Goal: Complete application form: Complete application form

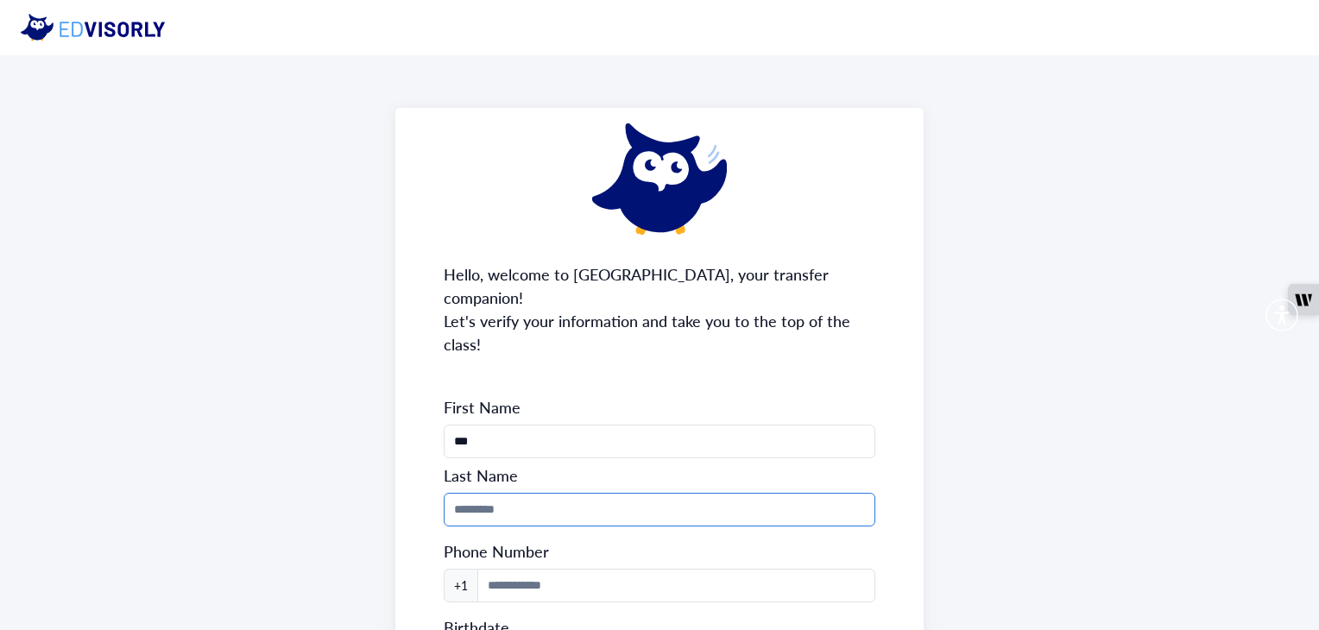
scroll to position [159, 0]
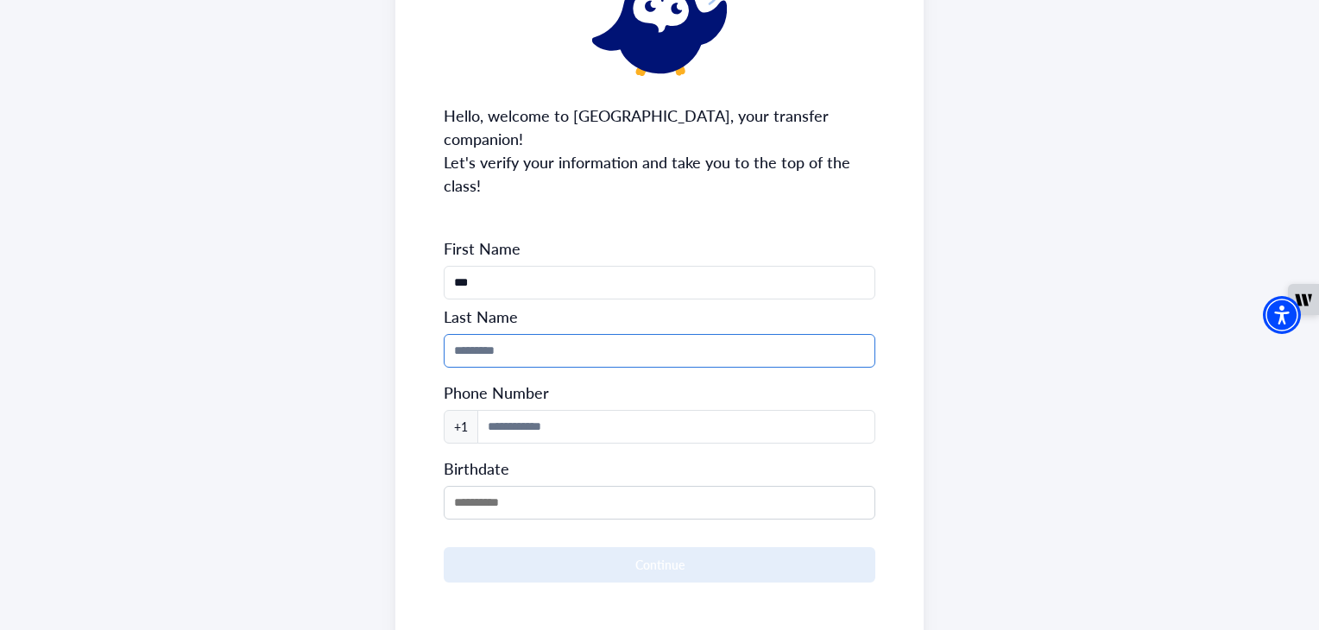
click at [535, 334] on input at bounding box center [659, 351] width 431 height 34
type input "*****"
type input "**********"
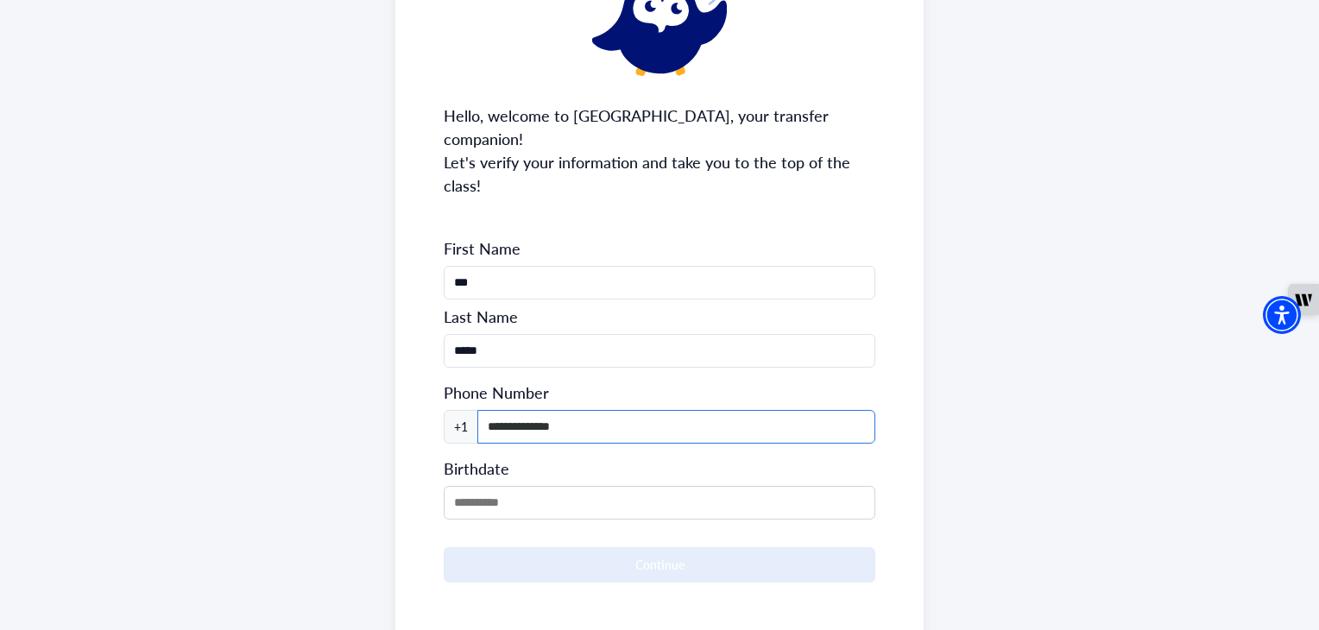
click at [573, 410] on input "**********" at bounding box center [676, 427] width 397 height 34
click at [512, 451] on div "Birthdate" at bounding box center [659, 485] width 431 height 69
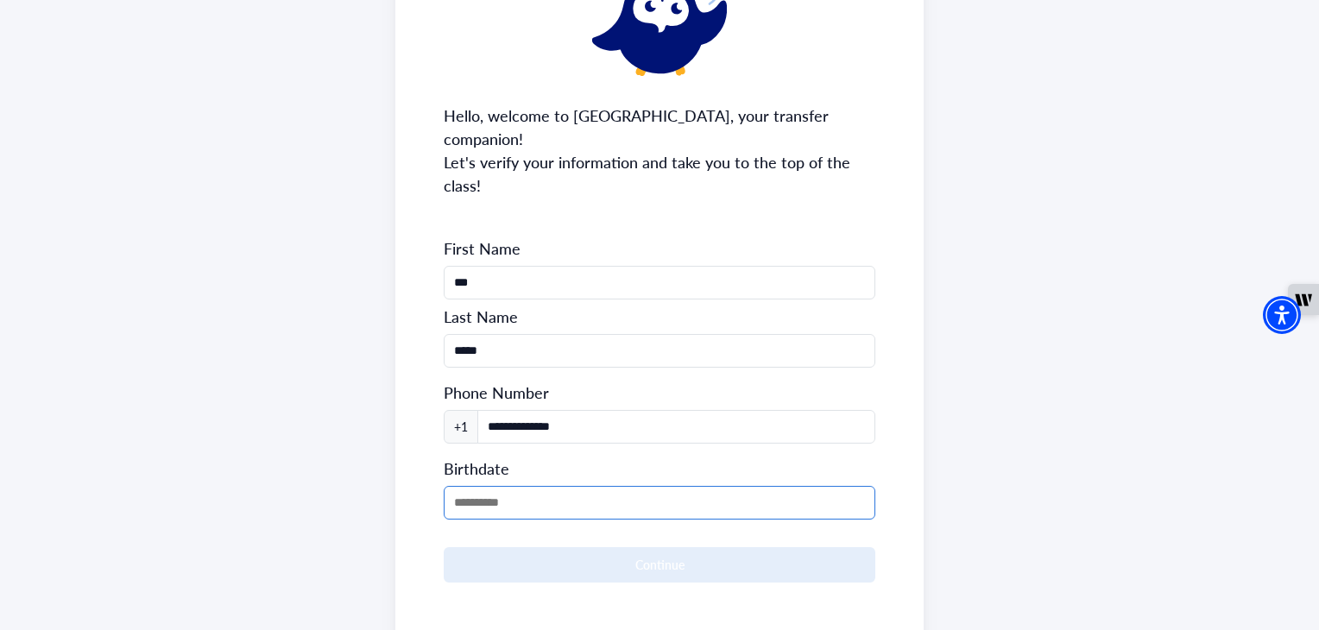
click at [512, 486] on input "MM/DD/YYYY" at bounding box center [659, 503] width 431 height 34
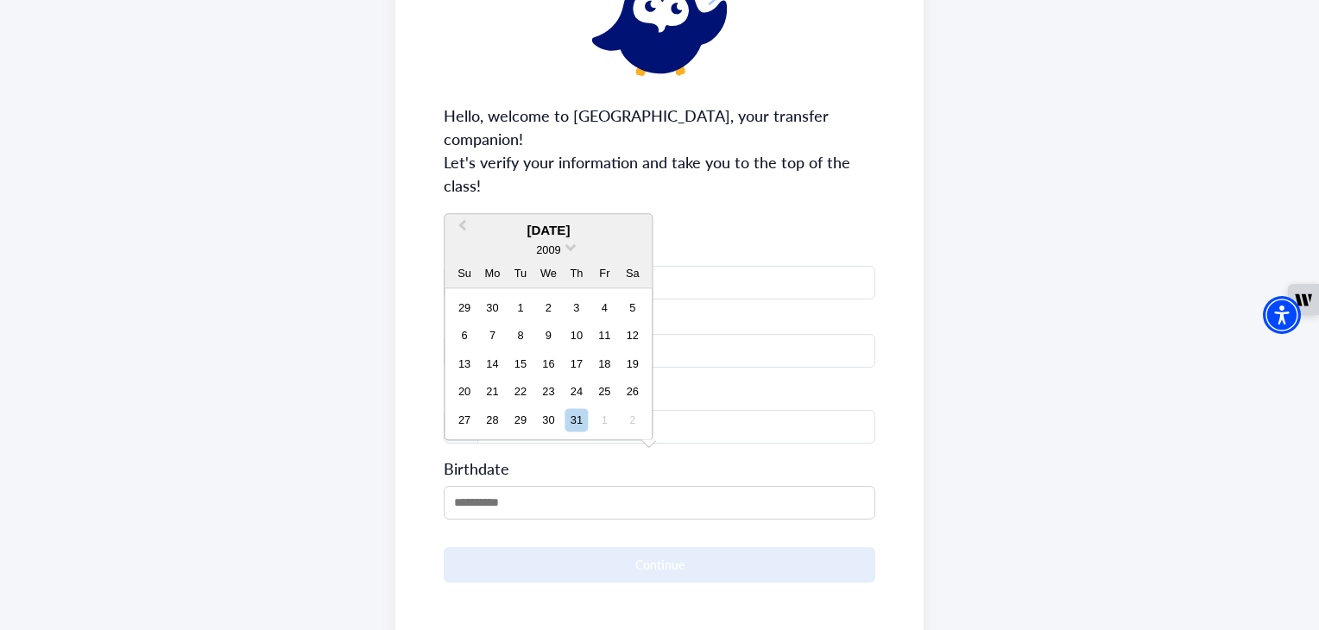
click at [566, 253] on div "2009" at bounding box center [548, 251] width 207 height 18
click at [564, 244] on div "2009" at bounding box center [548, 251] width 207 height 18
click at [543, 253] on span "2009" at bounding box center [548, 250] width 24 height 13
click at [565, 302] on div "2006" at bounding box center [548, 302] width 102 height 17
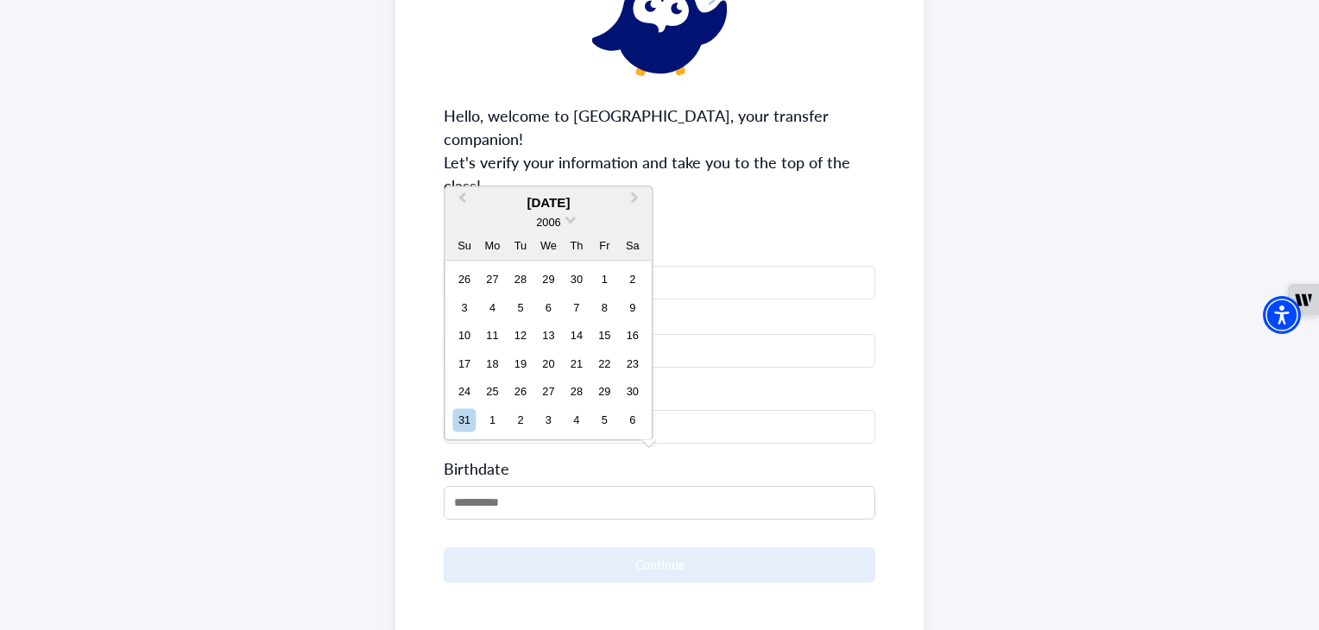
click at [542, 200] on div "[DATE]" at bounding box center [548, 203] width 207 height 20
click at [458, 196] on button "Previous Month" at bounding box center [460, 202] width 28 height 28
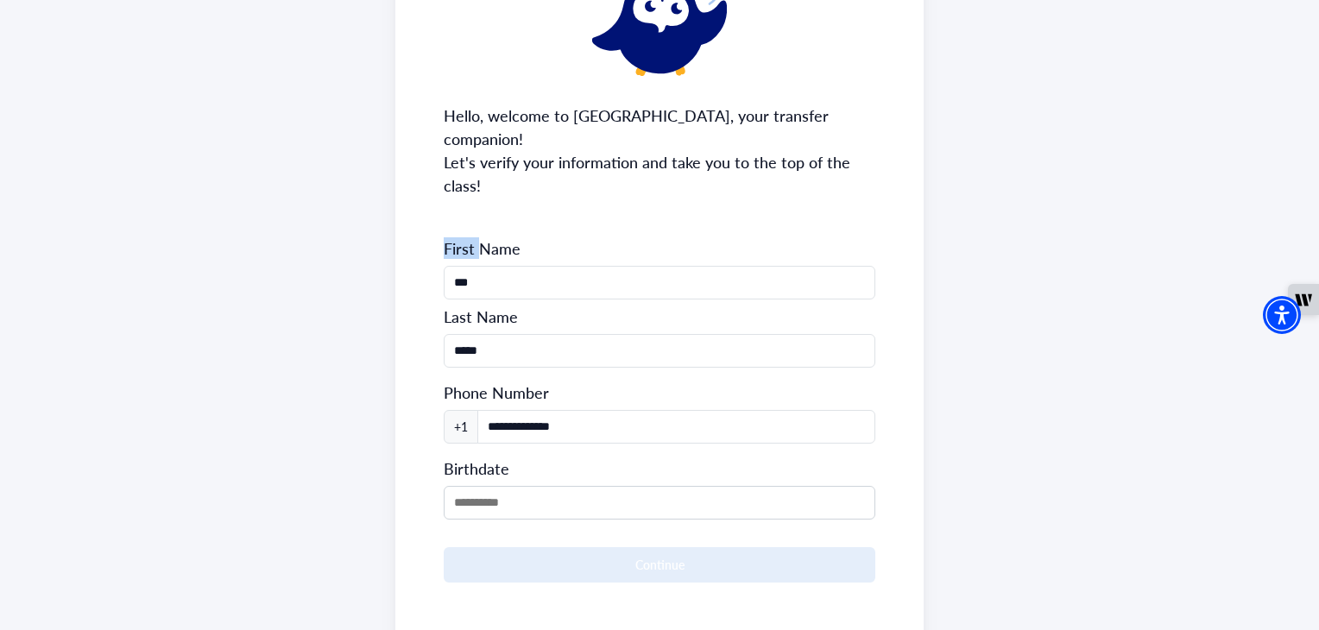
click at [458, 196] on div "**********" at bounding box center [659, 305] width 528 height 712
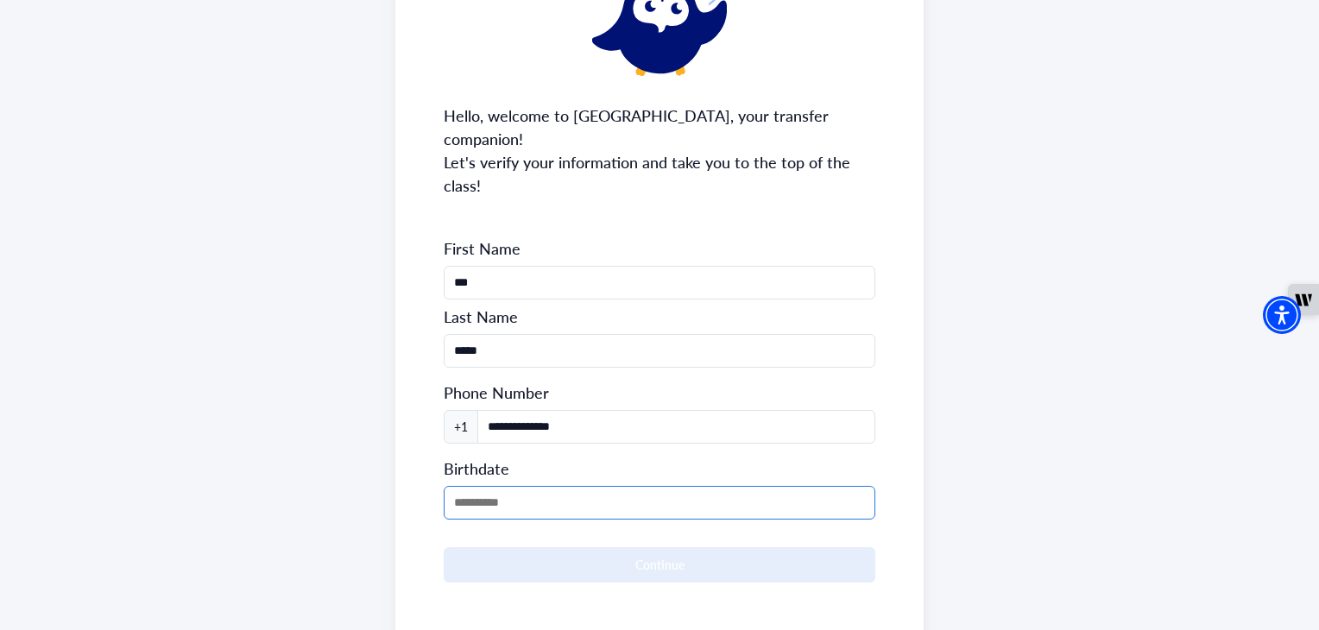
click at [544, 486] on input "MM/DD/YYYY" at bounding box center [659, 503] width 431 height 34
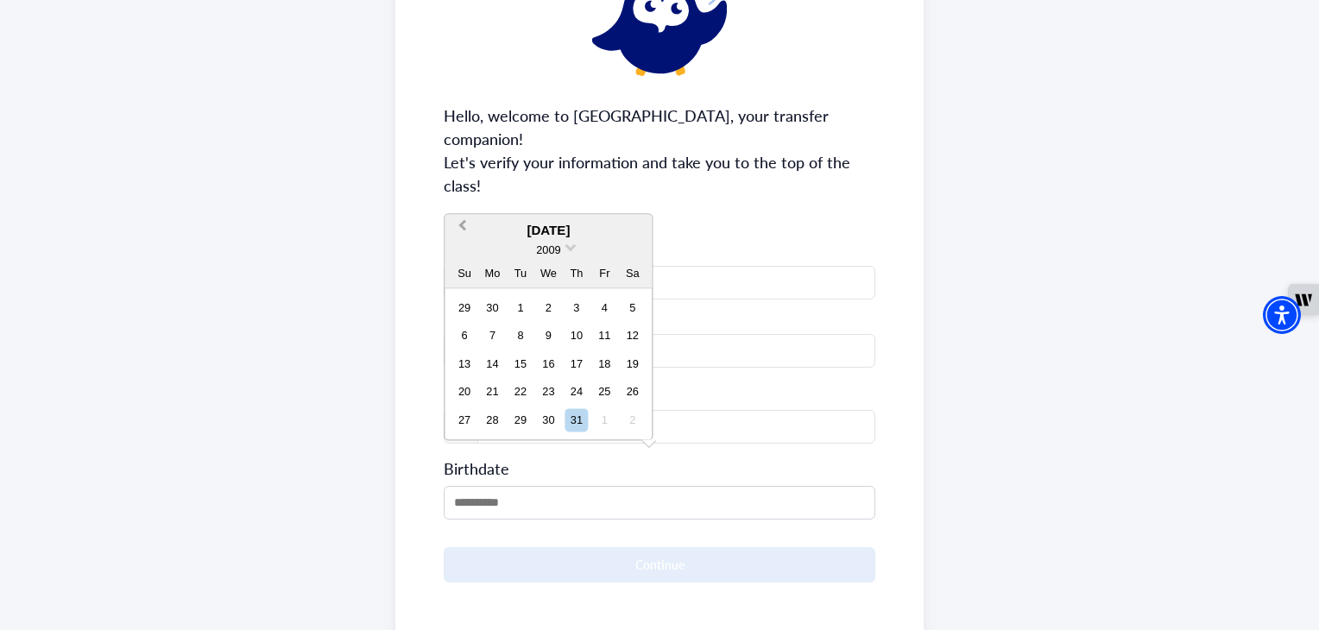
click at [462, 225] on span "Previous Month" at bounding box center [462, 230] width 0 height 26
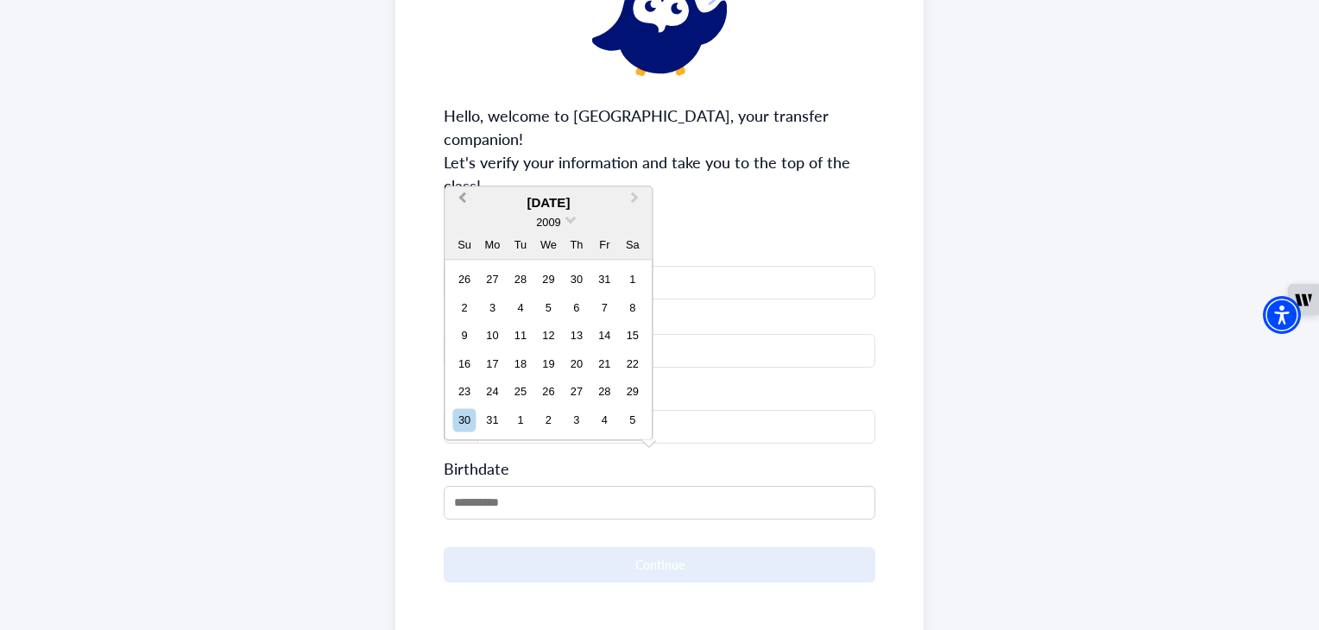
click at [461, 201] on button "Previous Month" at bounding box center [460, 202] width 28 height 28
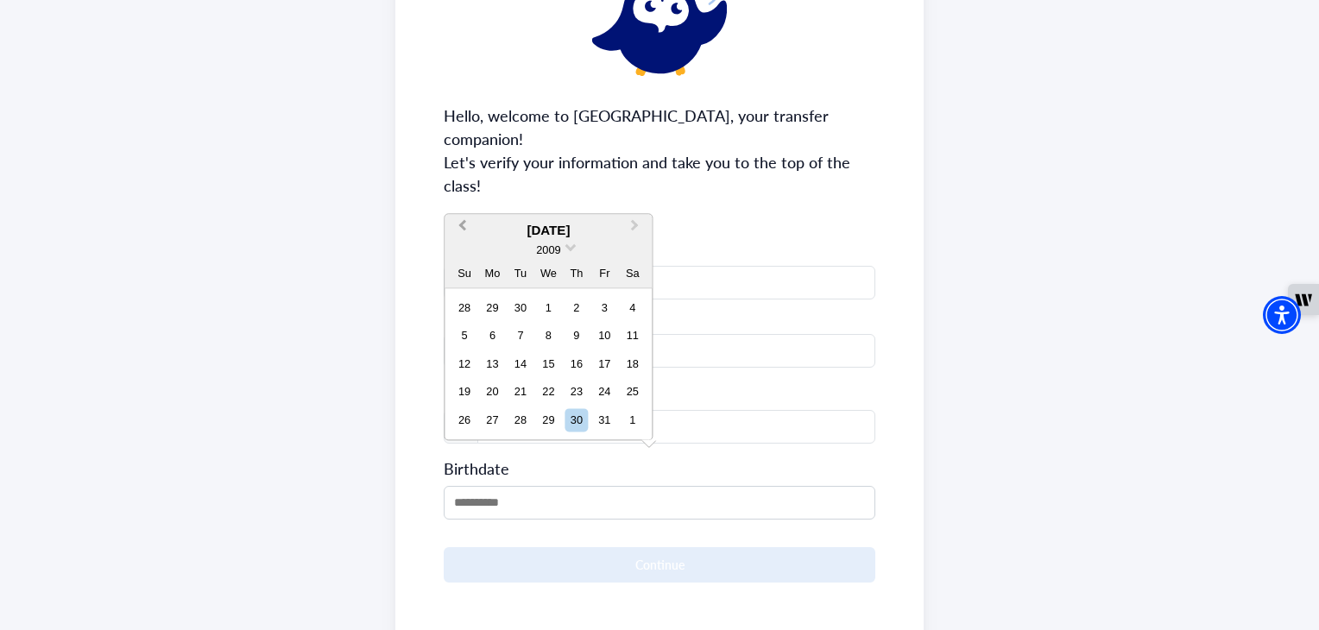
click at [454, 220] on button "Previous Month" at bounding box center [460, 231] width 28 height 28
click at [456, 220] on button "Previous Month" at bounding box center [460, 231] width 28 height 28
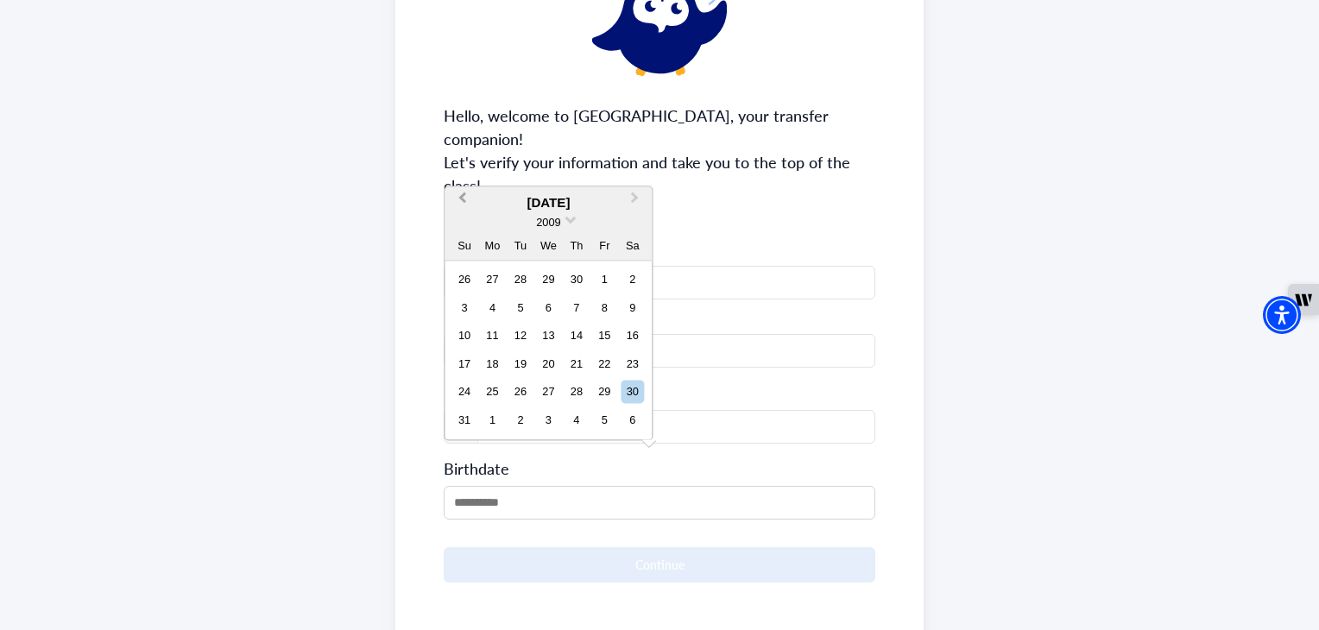
click at [465, 205] on button "Previous Month" at bounding box center [460, 202] width 28 height 28
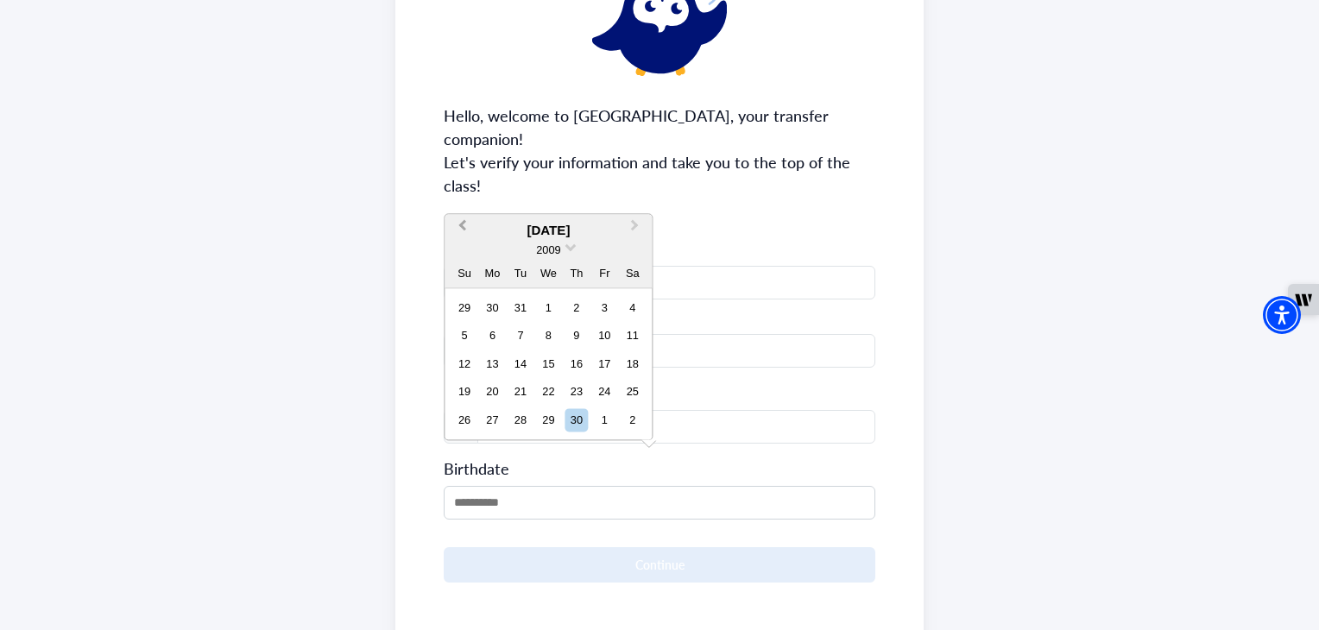
click at [466, 229] on button "Previous Month" at bounding box center [460, 231] width 28 height 28
click at [549, 250] on span "2009" at bounding box center [548, 250] width 24 height 13
click at [560, 305] on div "2006" at bounding box center [548, 302] width 102 height 17
click at [584, 391] on div "23" at bounding box center [576, 392] width 23 height 23
type input "**********"
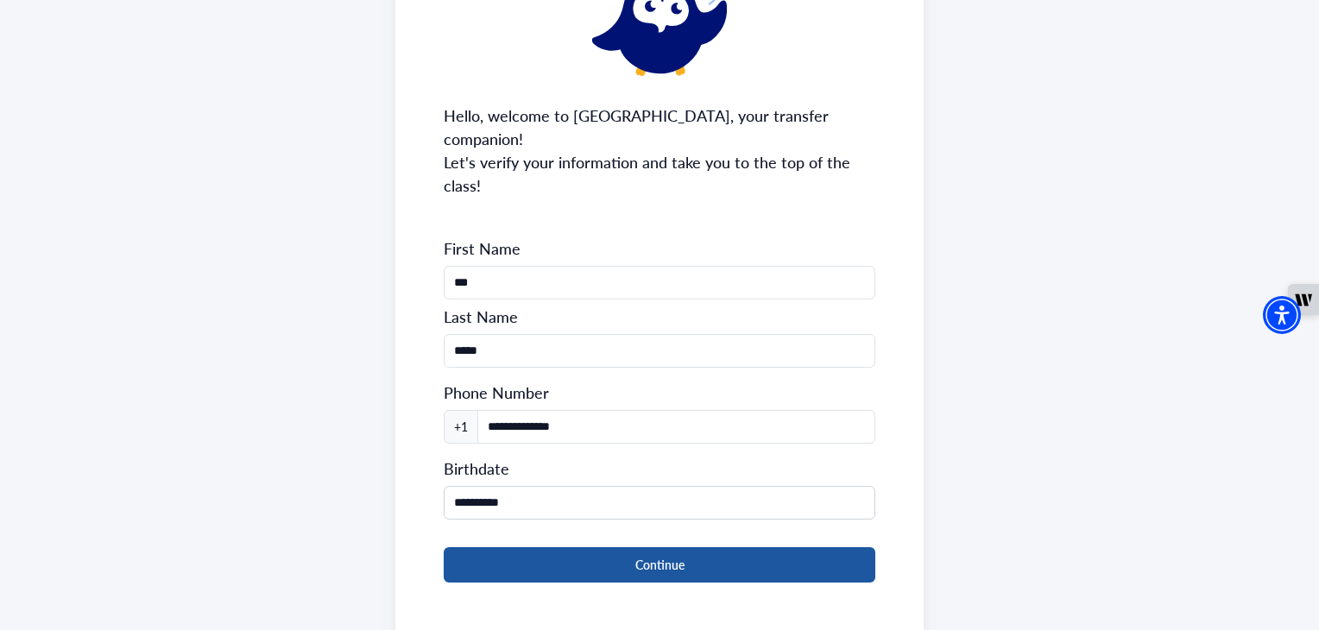
click at [580, 547] on button "Continue" at bounding box center [659, 564] width 431 height 35
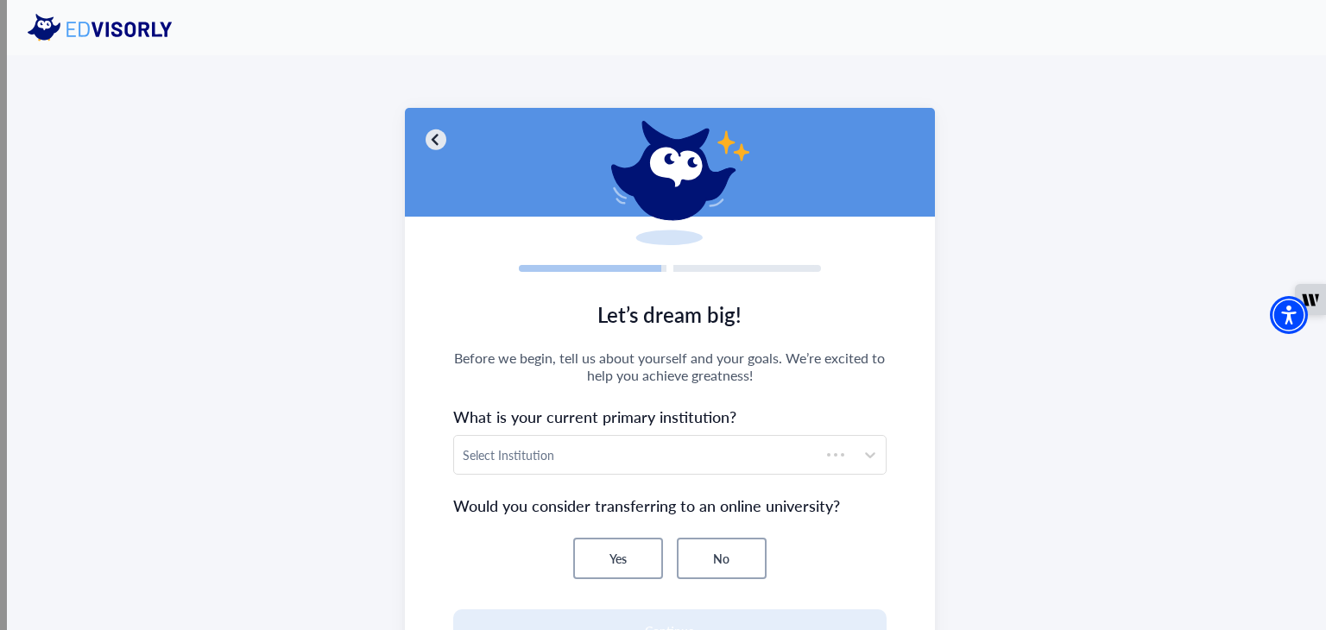
scroll to position [167, 0]
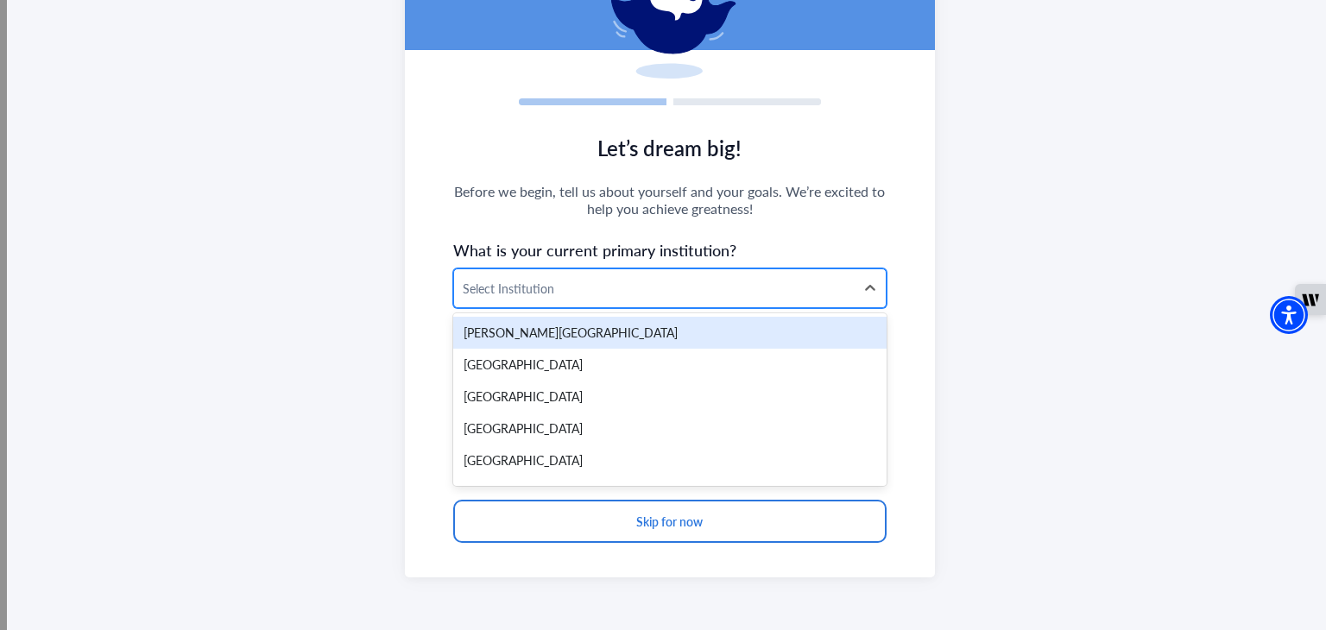
click at [666, 296] on div at bounding box center [654, 289] width 383 height 22
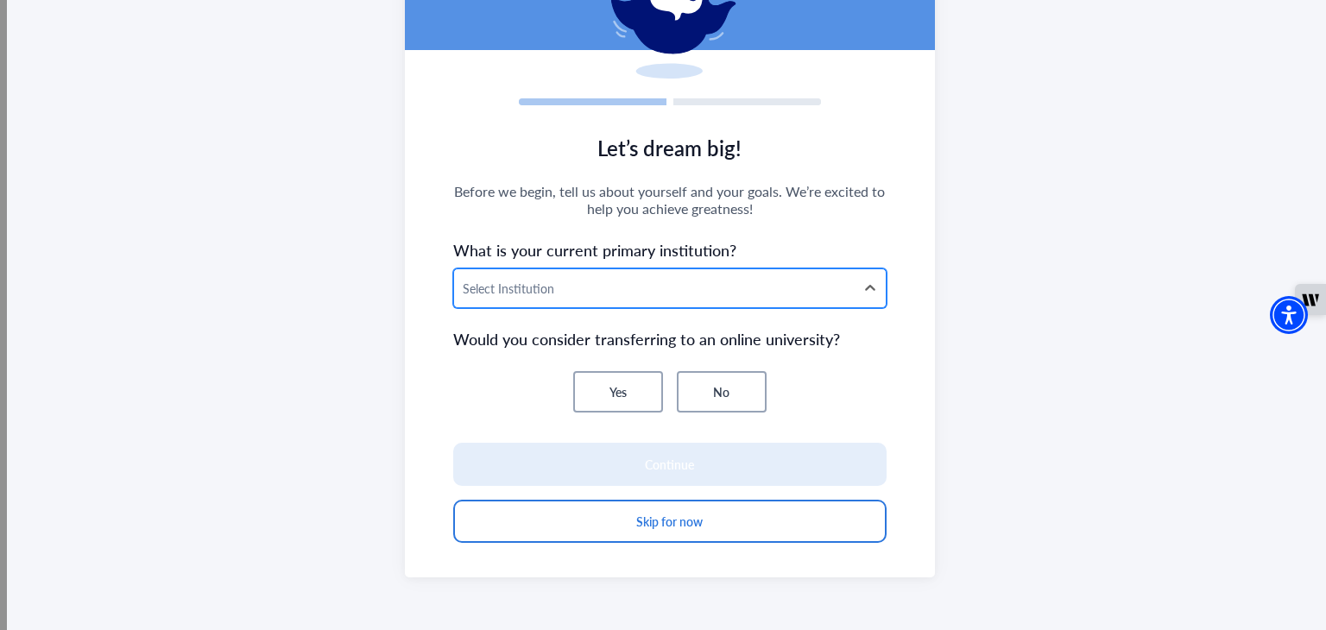
click at [666, 293] on div at bounding box center [654, 289] width 383 height 22
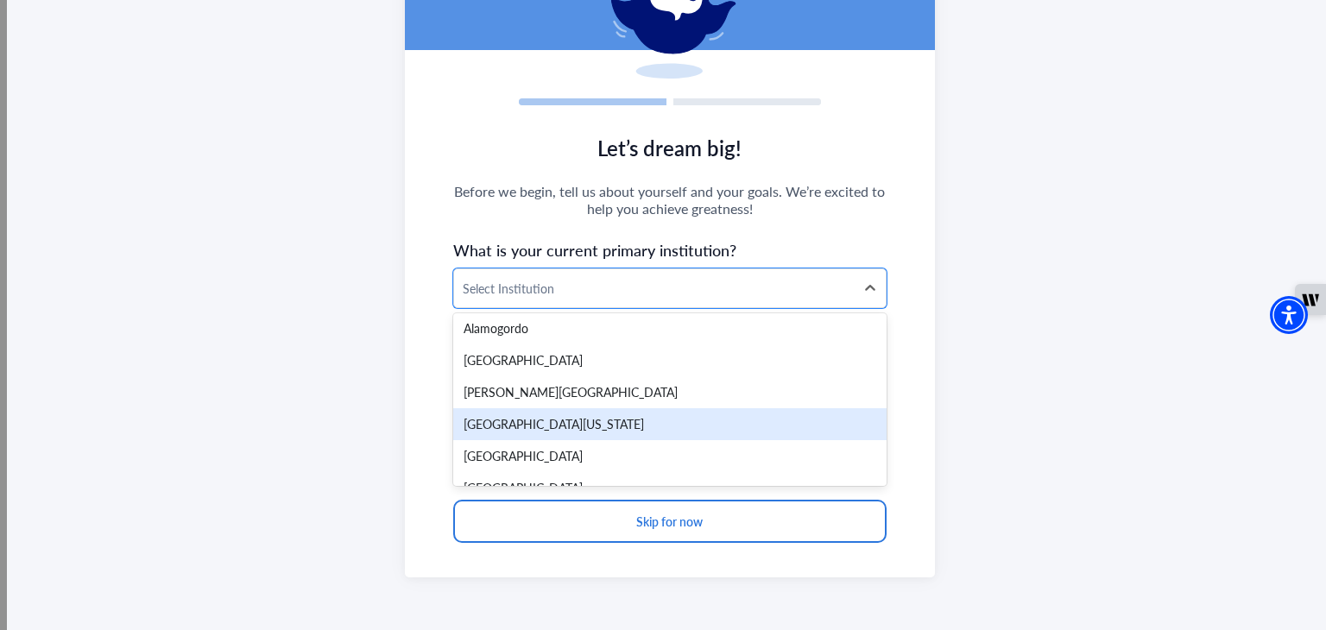
scroll to position [318, 0]
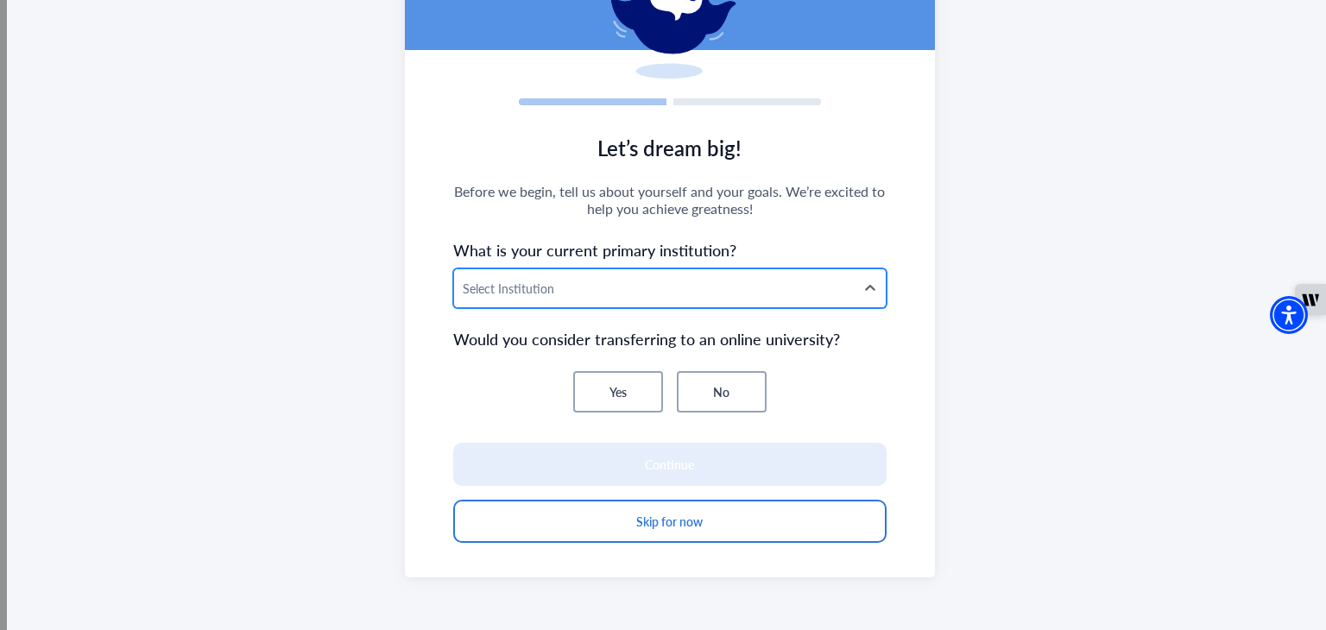
click at [607, 290] on div at bounding box center [654, 289] width 383 height 22
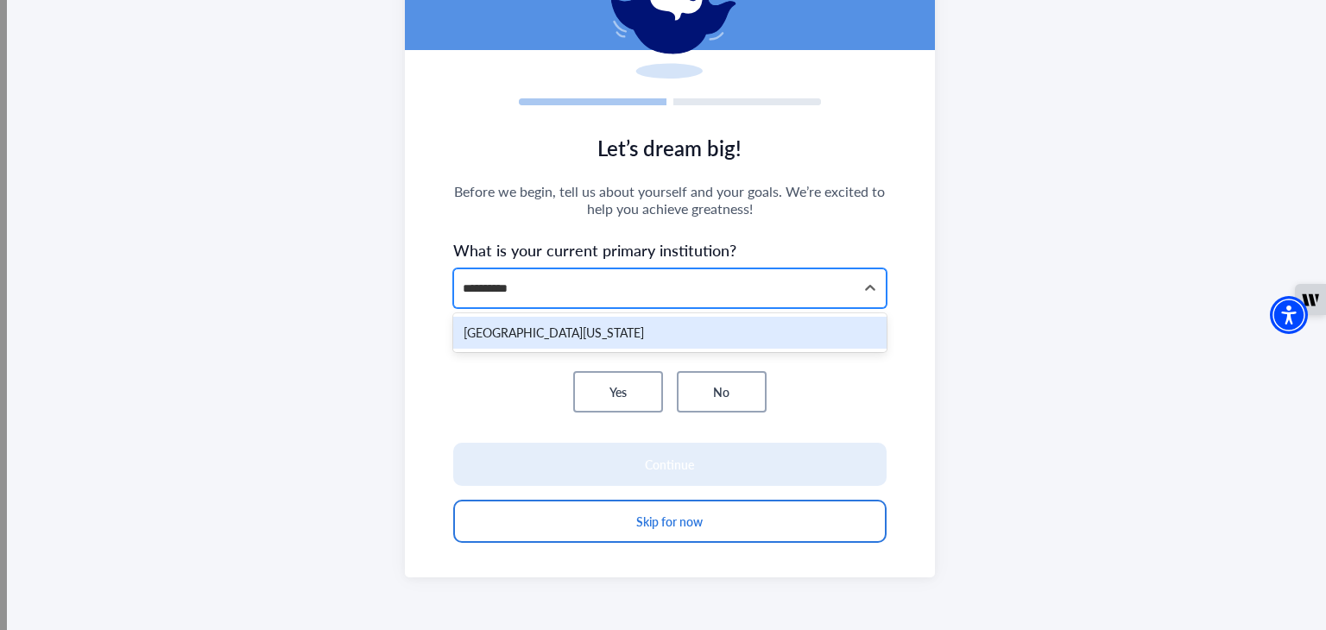
type input "**********"
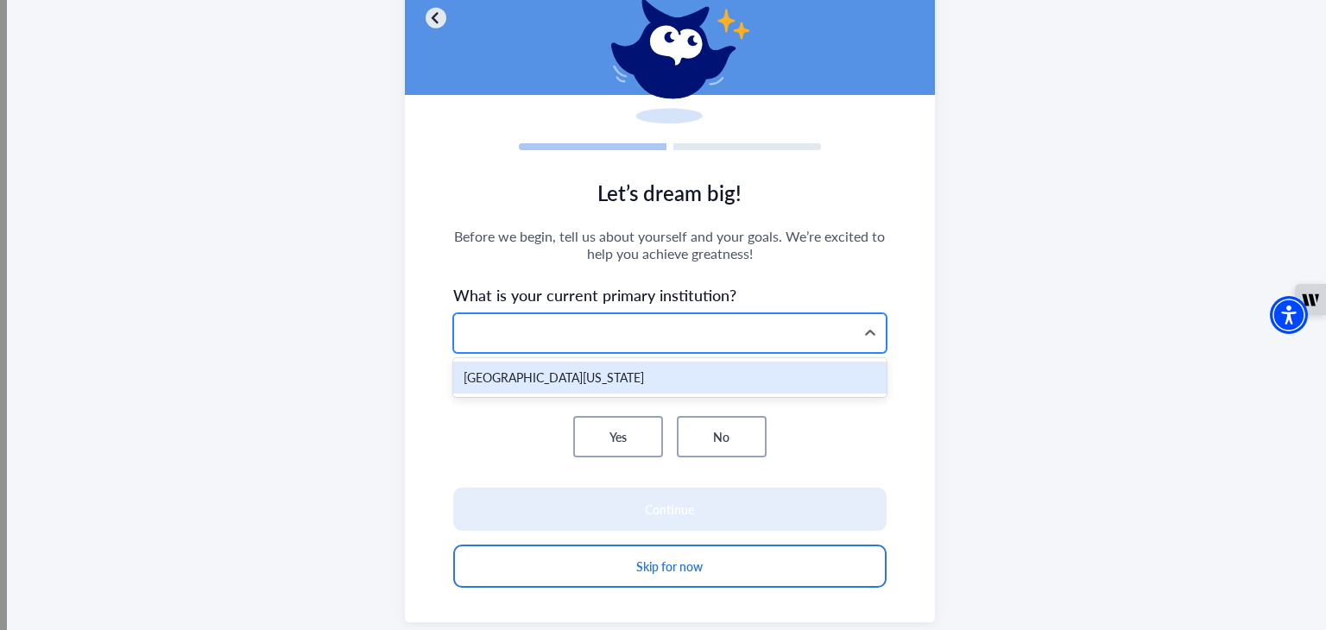
click at [605, 329] on div at bounding box center [654, 334] width 383 height 22
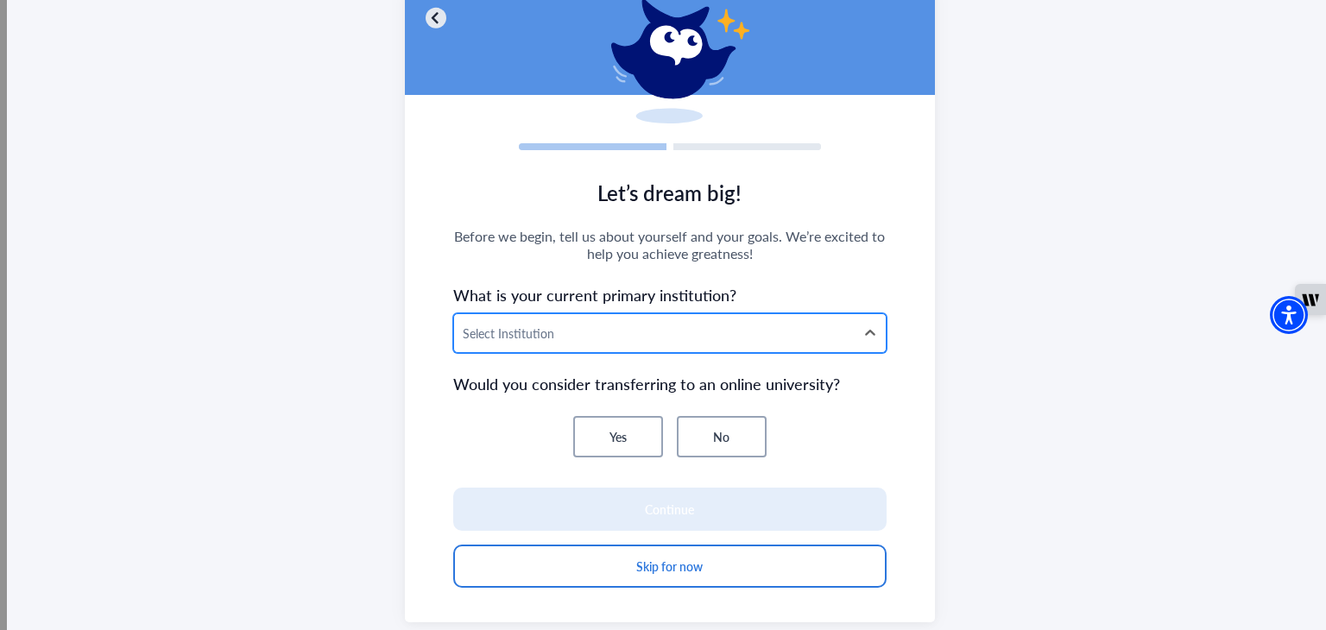
click at [605, 329] on div at bounding box center [654, 334] width 383 height 22
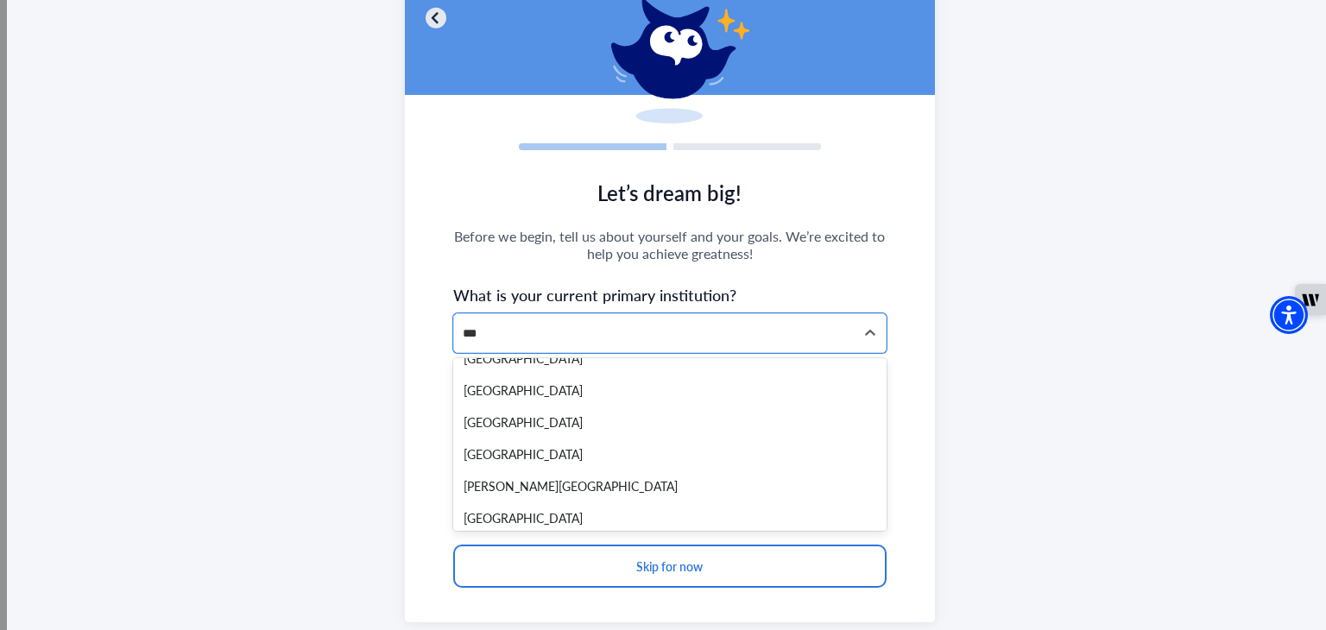
scroll to position [0, 0]
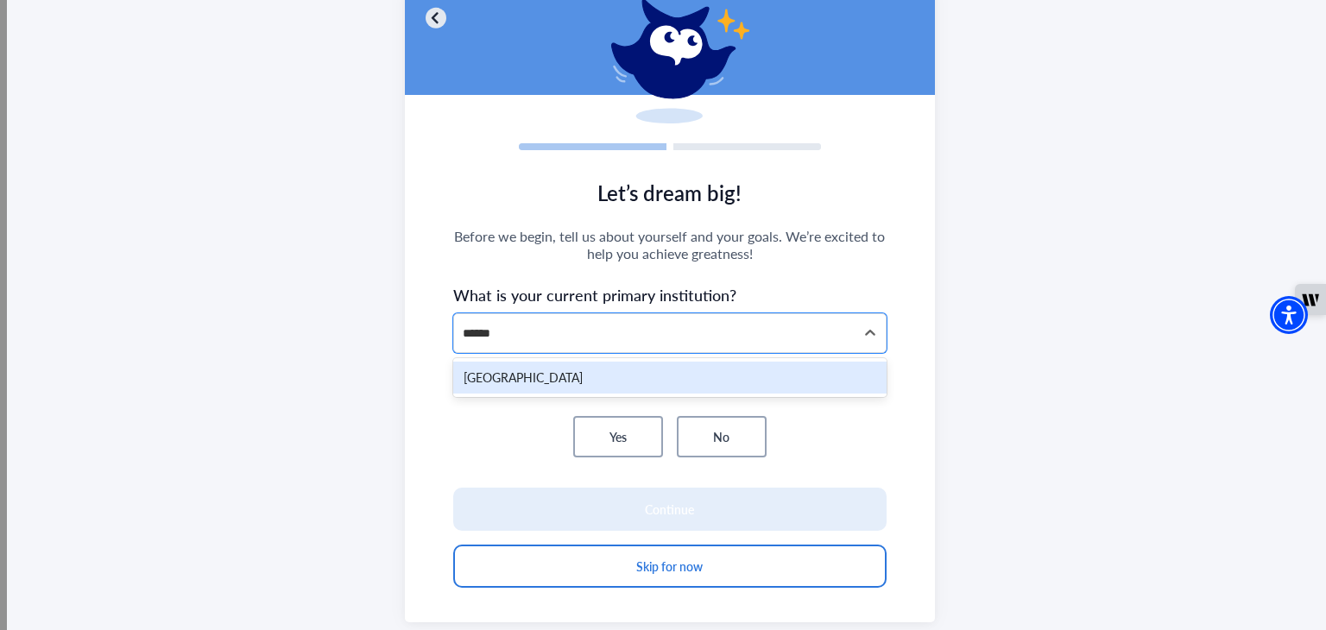
type input "*******"
click at [594, 362] on div "[GEOGRAPHIC_DATA]" at bounding box center [669, 378] width 433 height 32
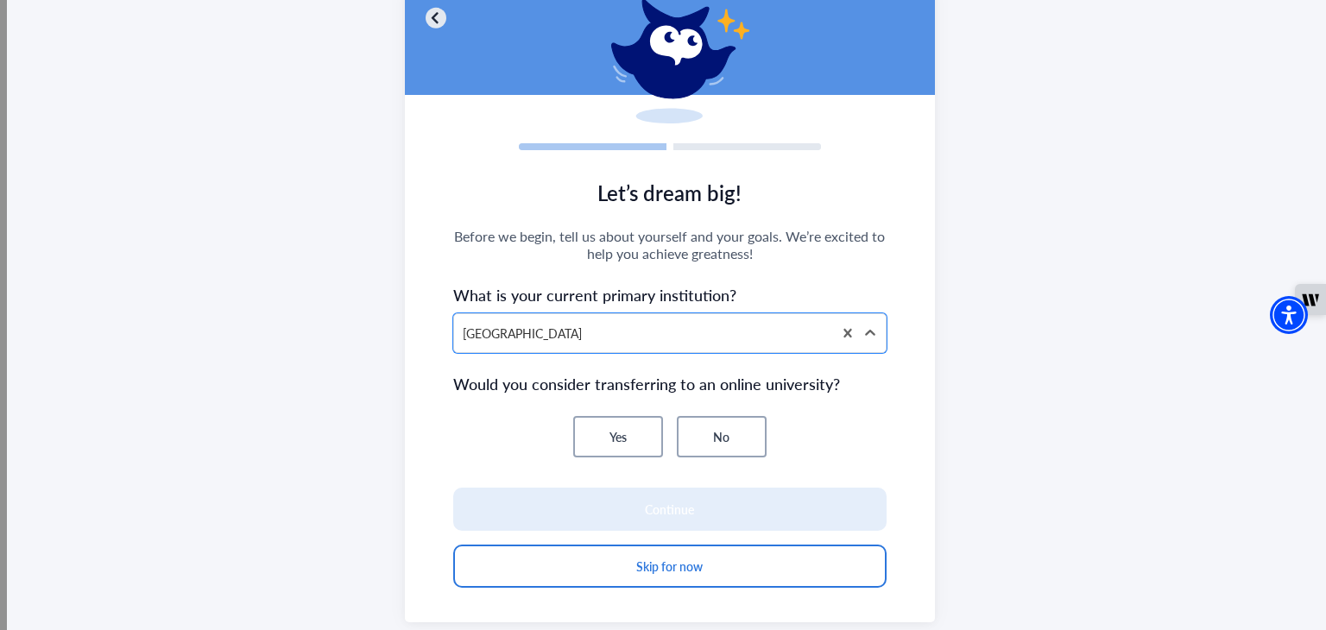
click at [484, 450] on div "Yes No" at bounding box center [669, 436] width 433 height 41
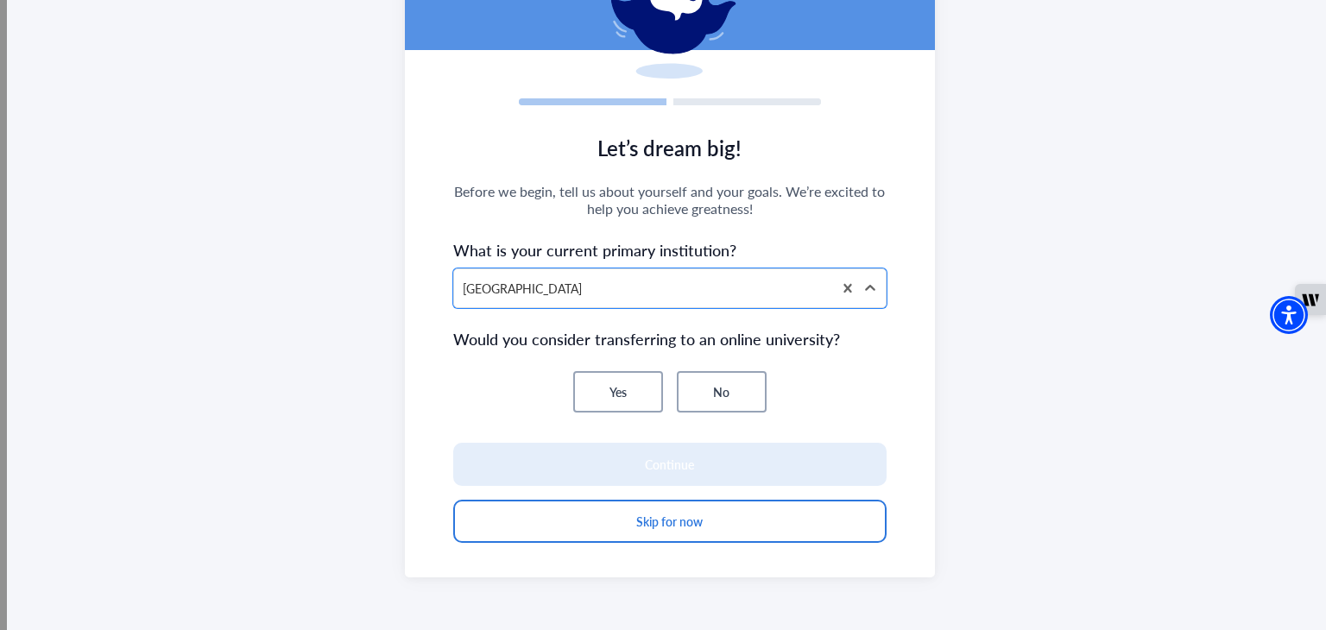
click at [737, 407] on button "No" at bounding box center [722, 391] width 90 height 41
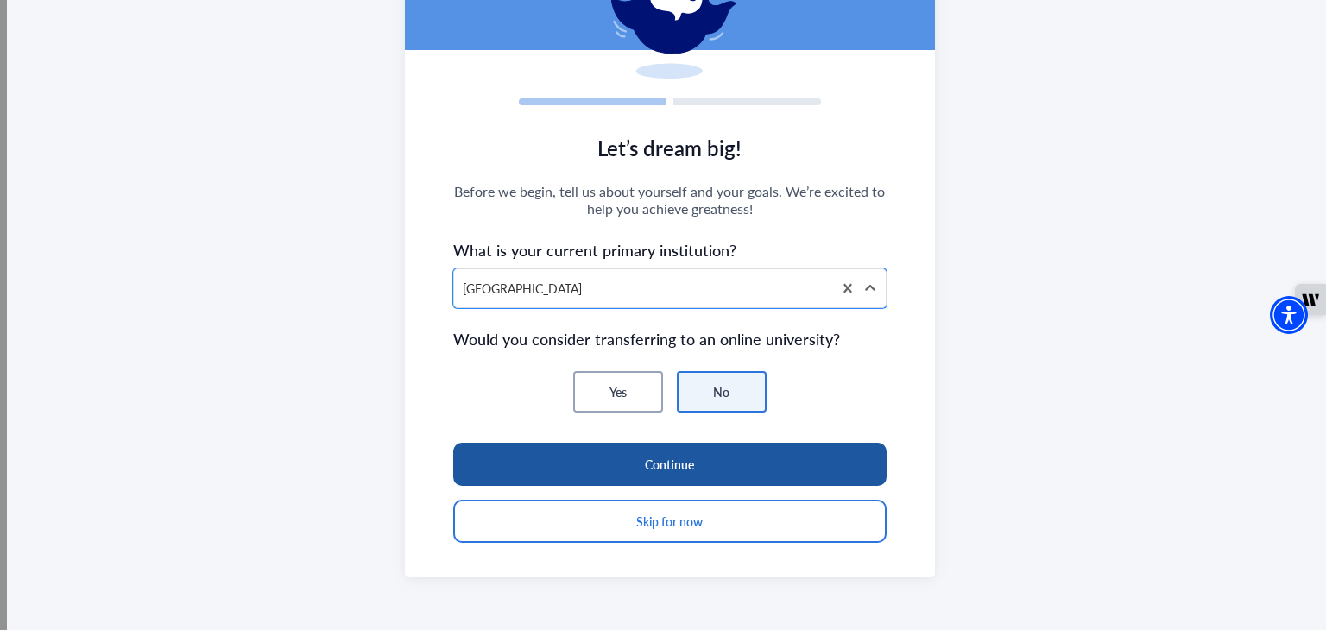
click at [737, 467] on button "Continue" at bounding box center [669, 464] width 433 height 43
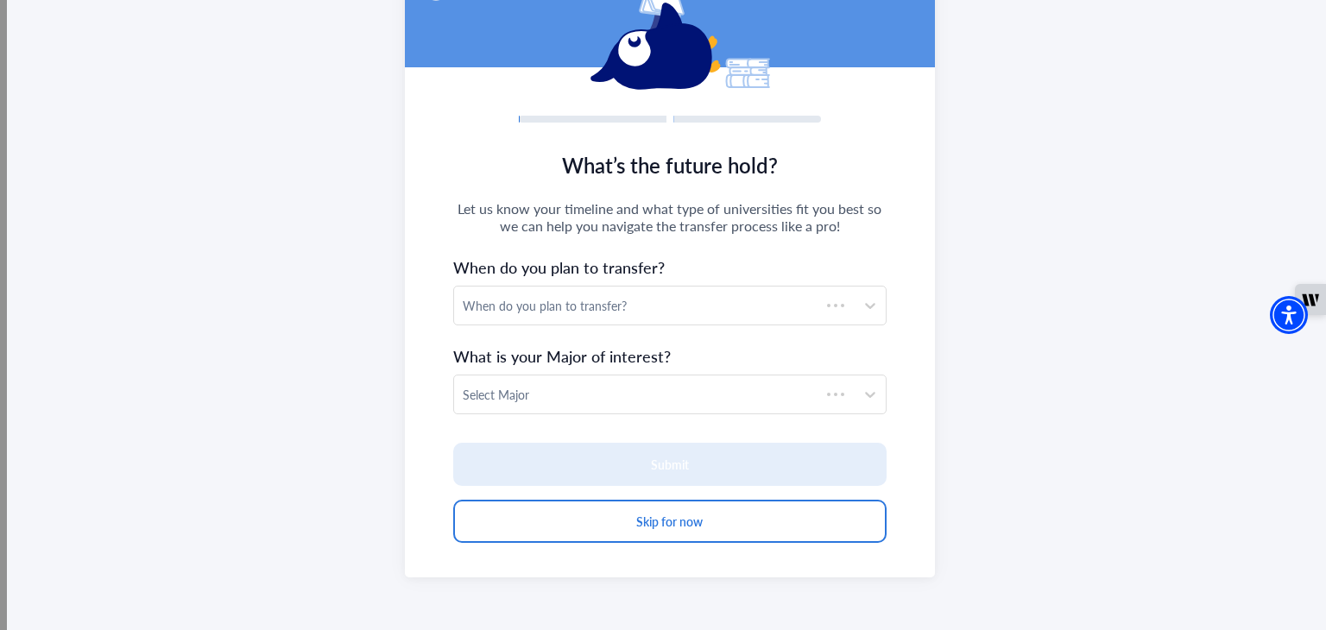
scroll to position [149, 0]
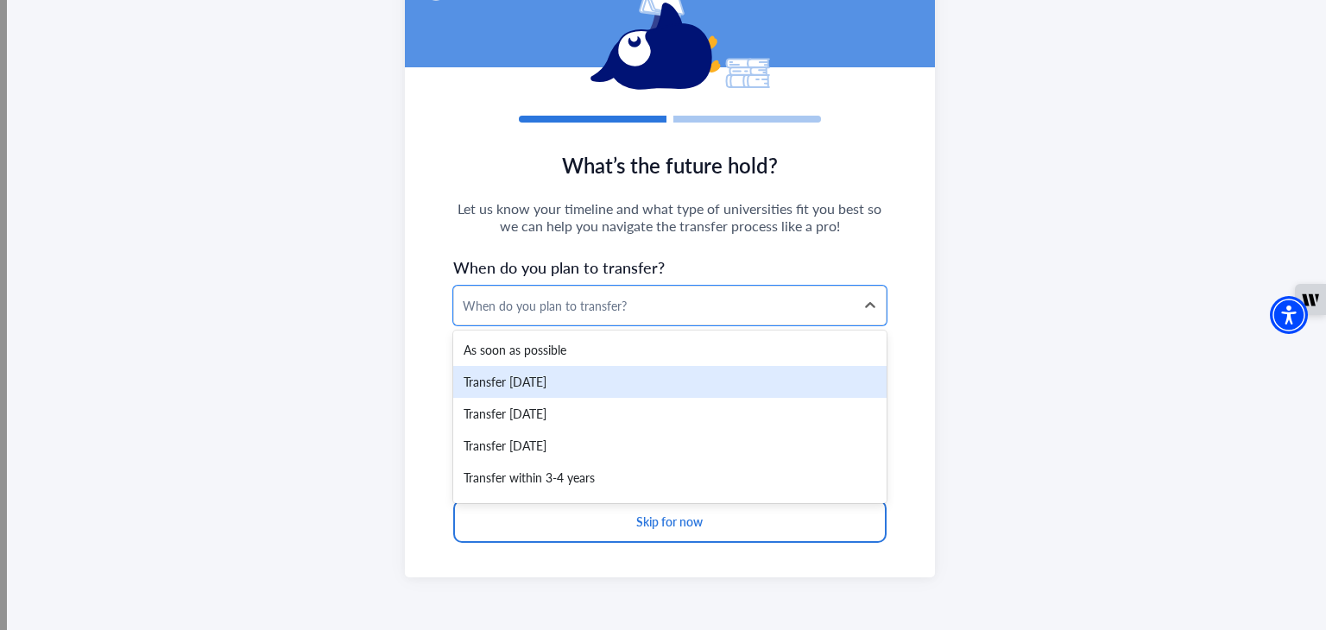
click at [597, 374] on div "Transfer [DATE]" at bounding box center [669, 382] width 433 height 32
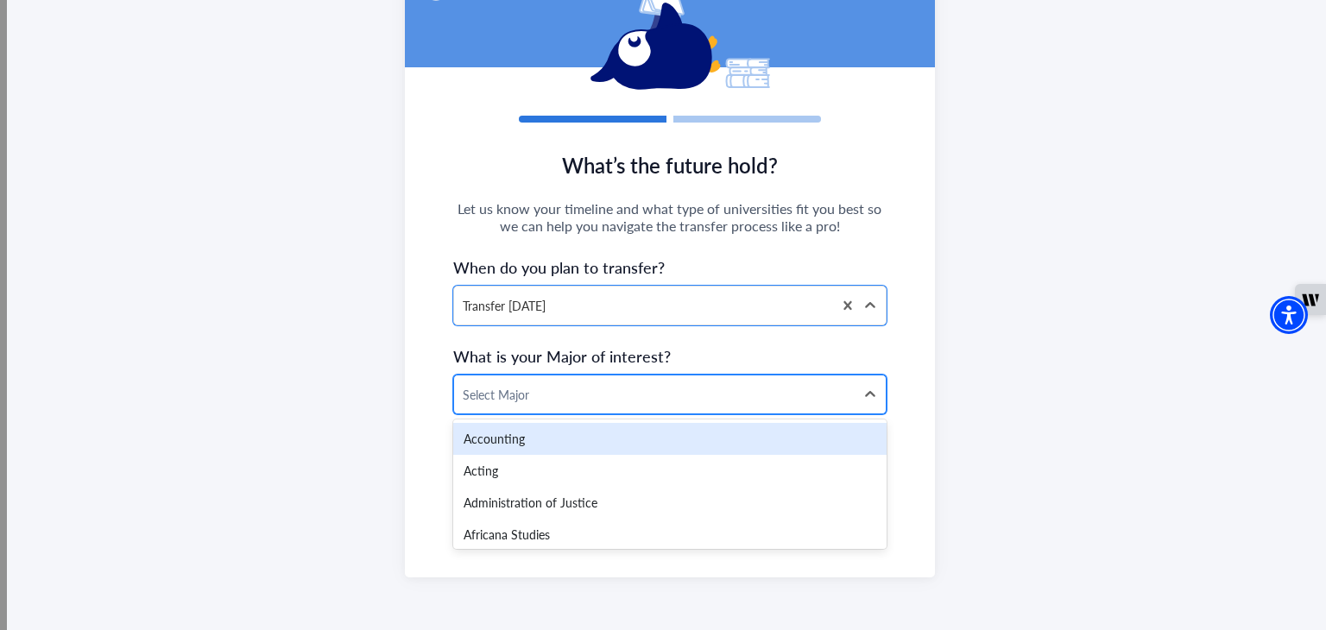
click at [604, 395] on div at bounding box center [654, 395] width 383 height 22
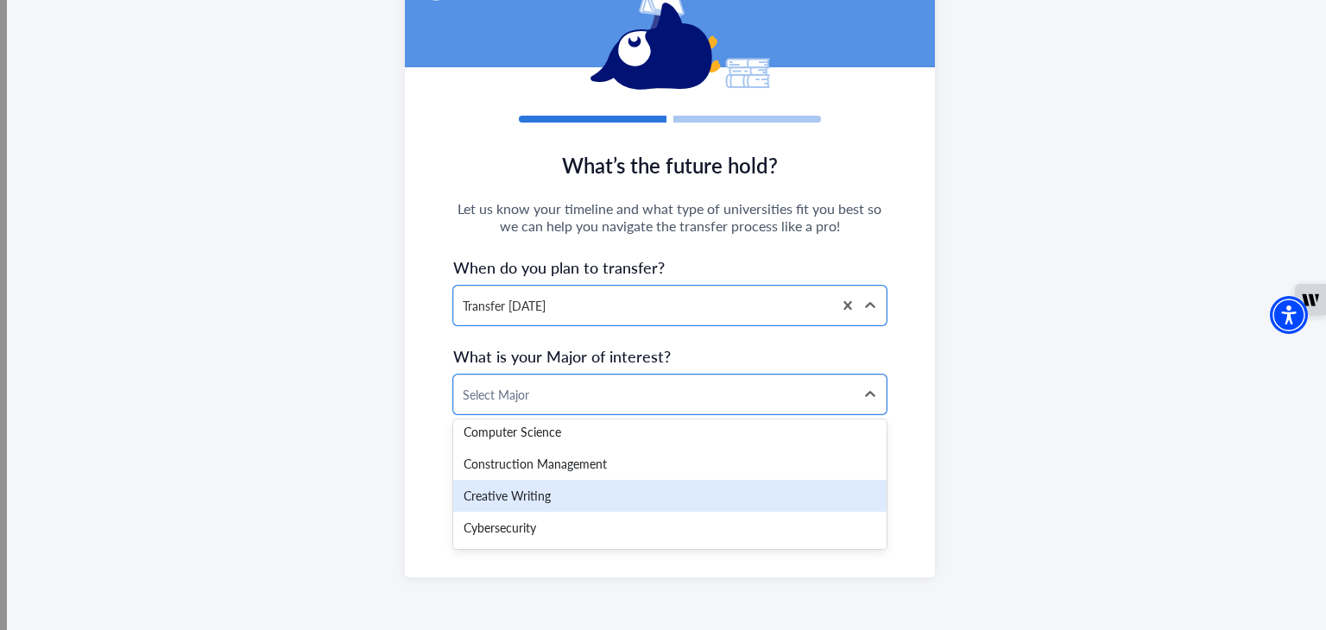
scroll to position [1009, 0]
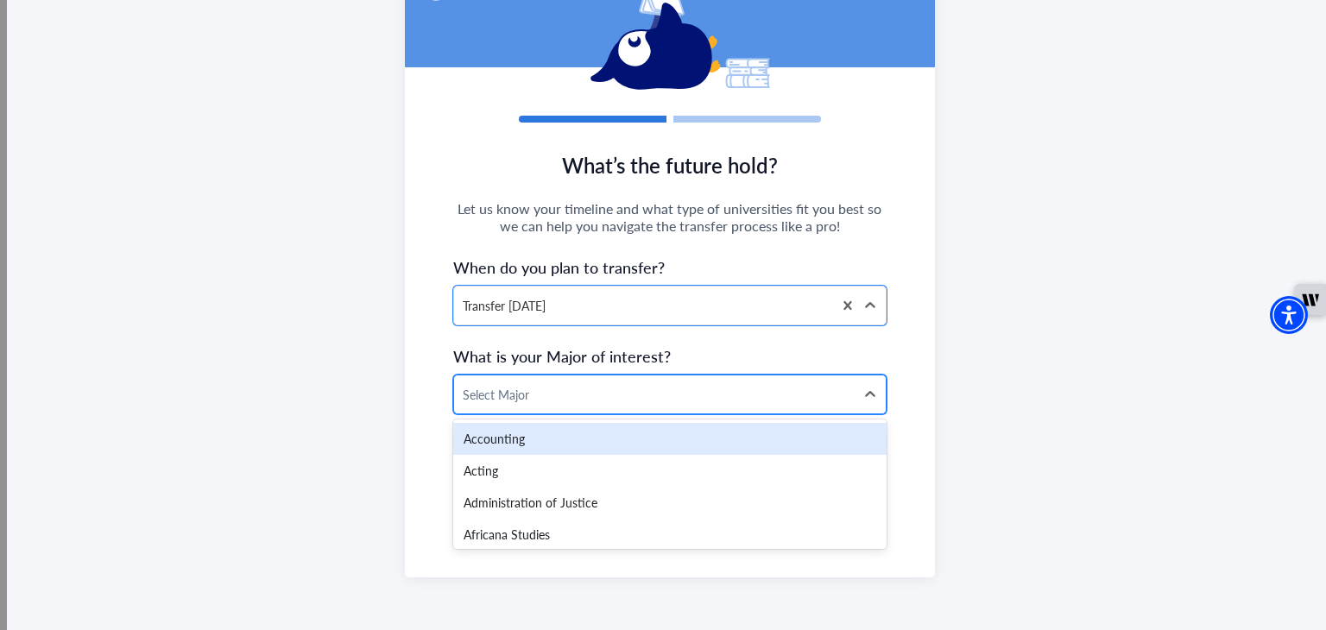
click at [623, 393] on div at bounding box center [654, 395] width 383 height 22
click at [610, 435] on div "Accounting" at bounding box center [669, 439] width 433 height 32
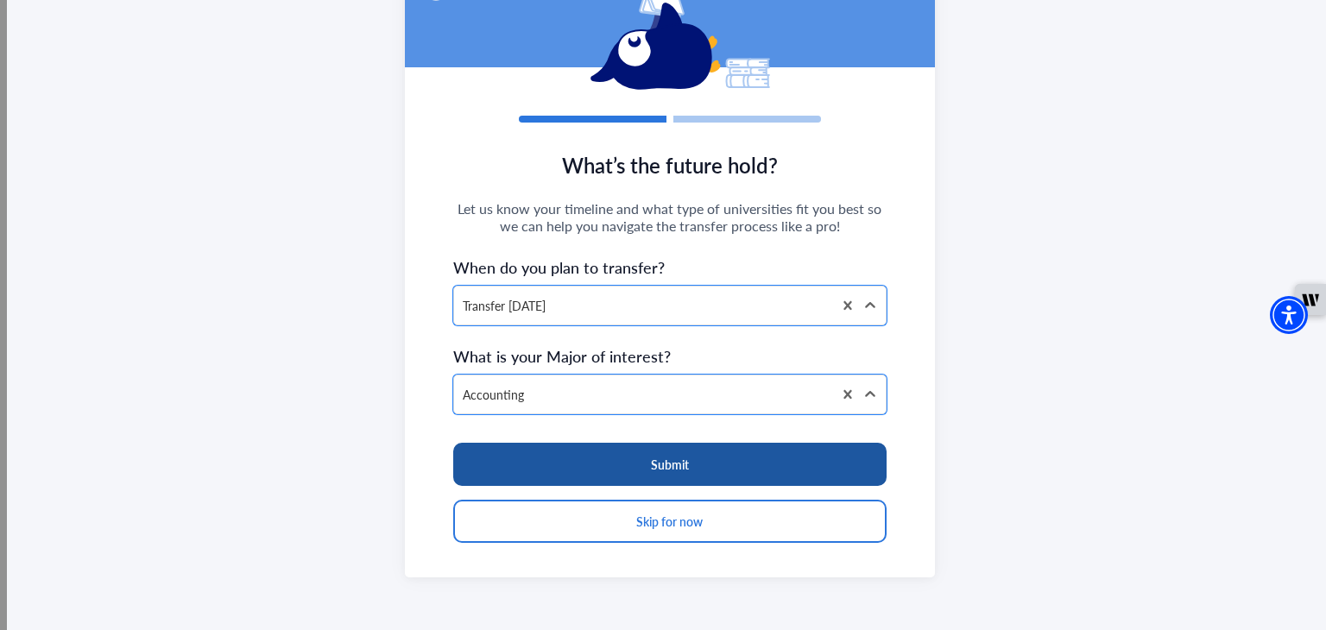
click at [732, 459] on button "Submit" at bounding box center [669, 464] width 433 height 43
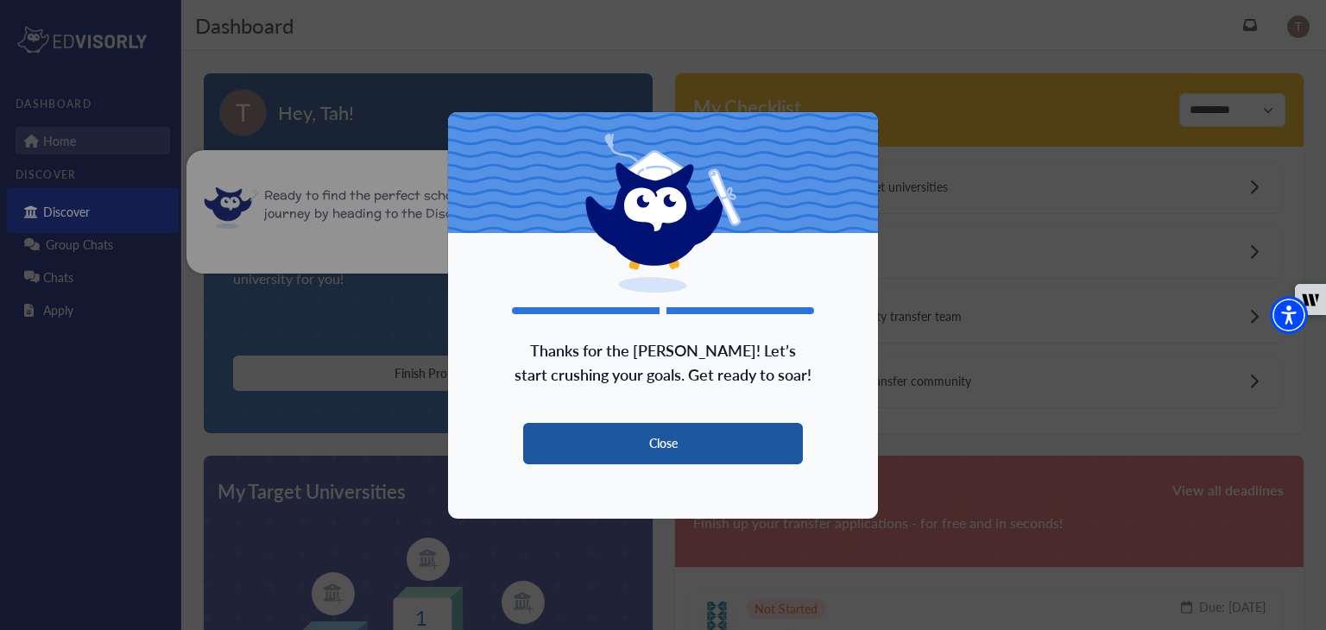
click at [693, 445] on button "Close" at bounding box center [663, 443] width 280 height 41
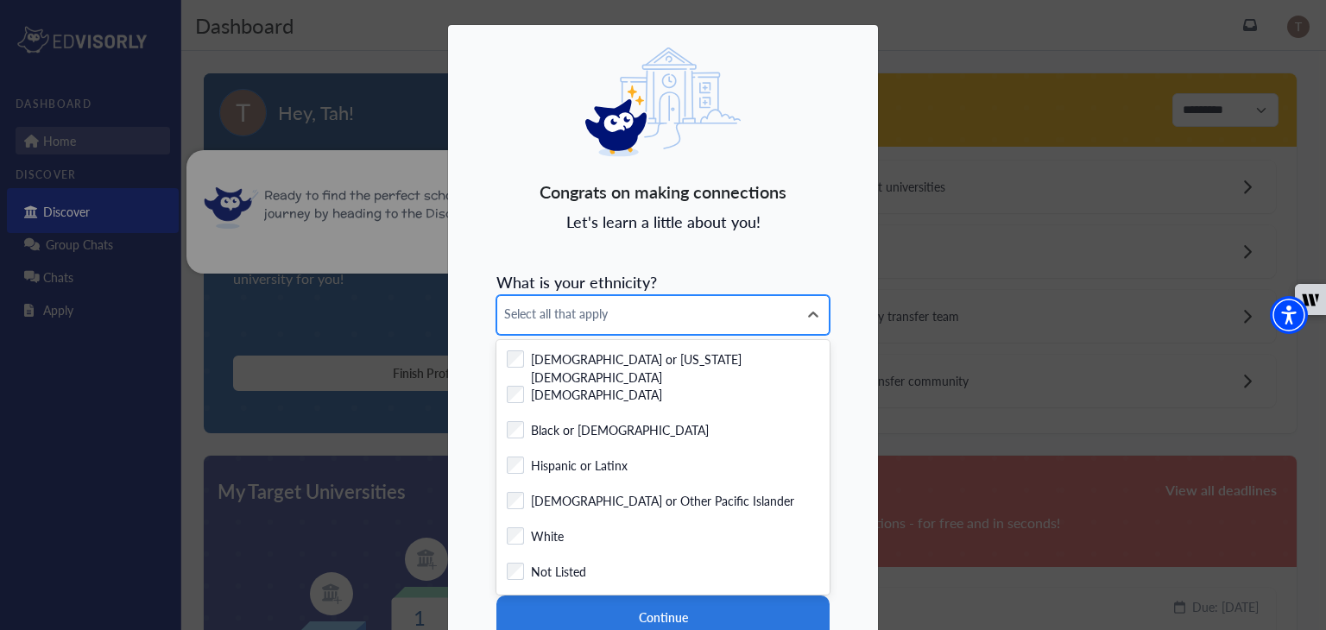
click at [612, 332] on div "Select all that apply" at bounding box center [647, 315] width 300 height 38
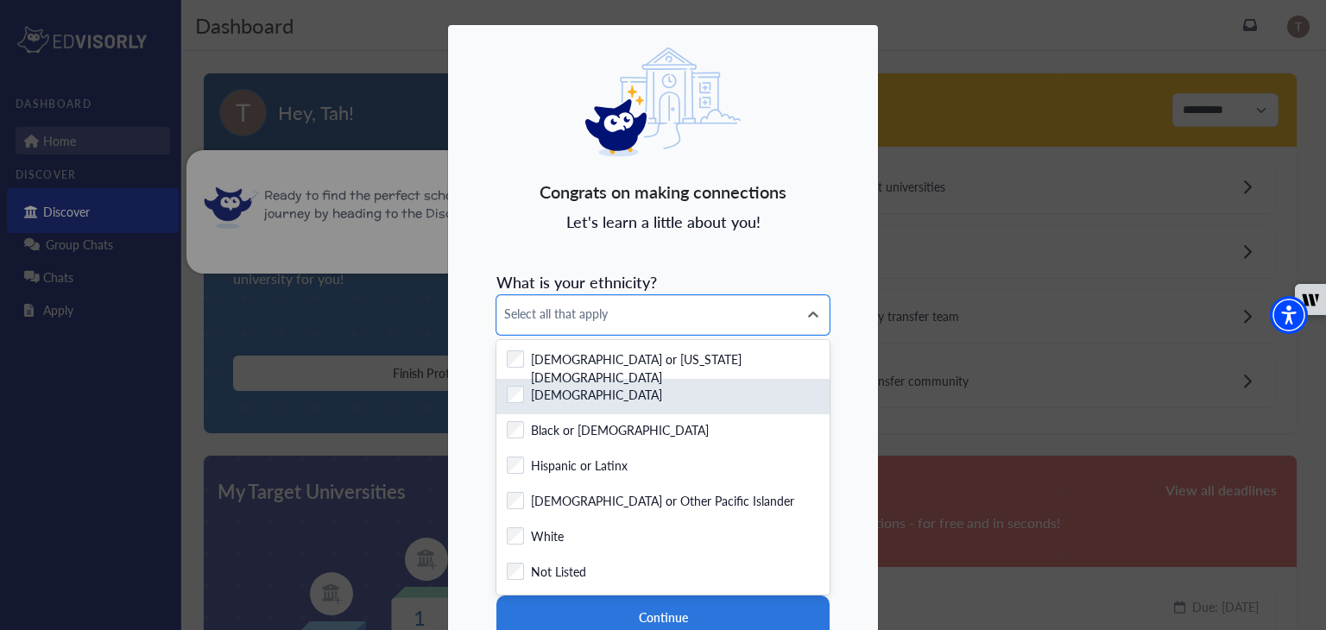
click at [593, 401] on div "[DEMOGRAPHIC_DATA]" at bounding box center [663, 397] width 313 height 22
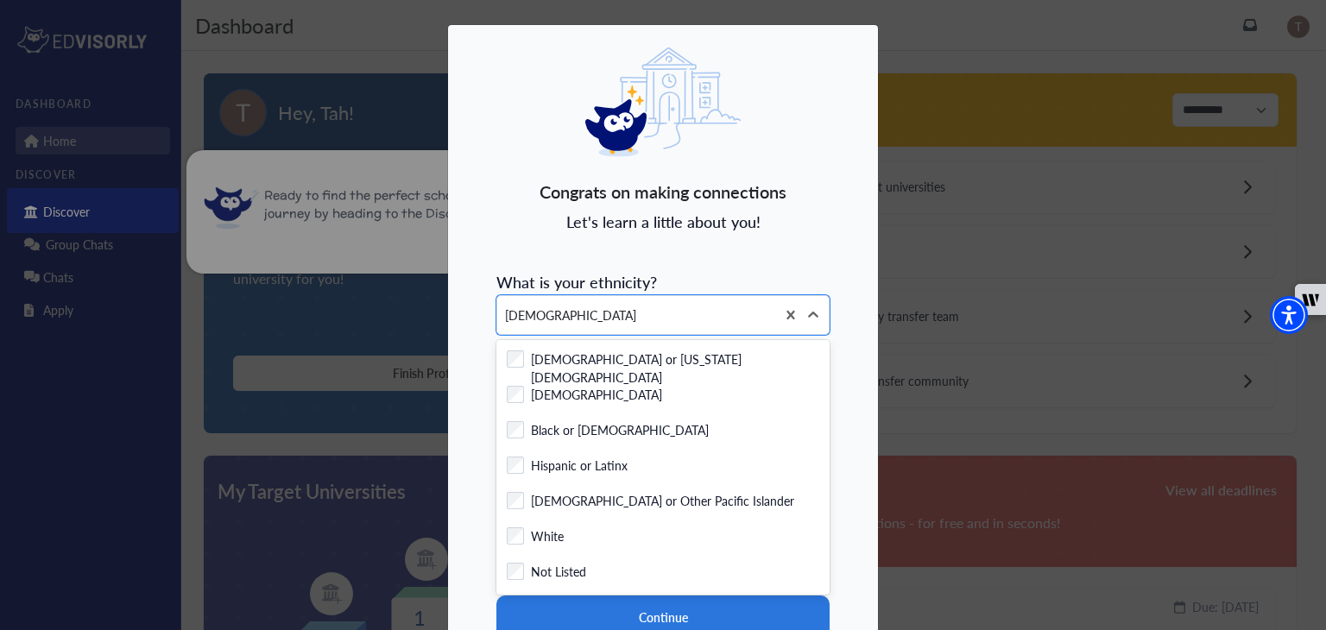
click at [743, 256] on div "Congrats on making connections Let's learn a little about you! What is your eth…" at bounding box center [663, 383] width 432 height 719
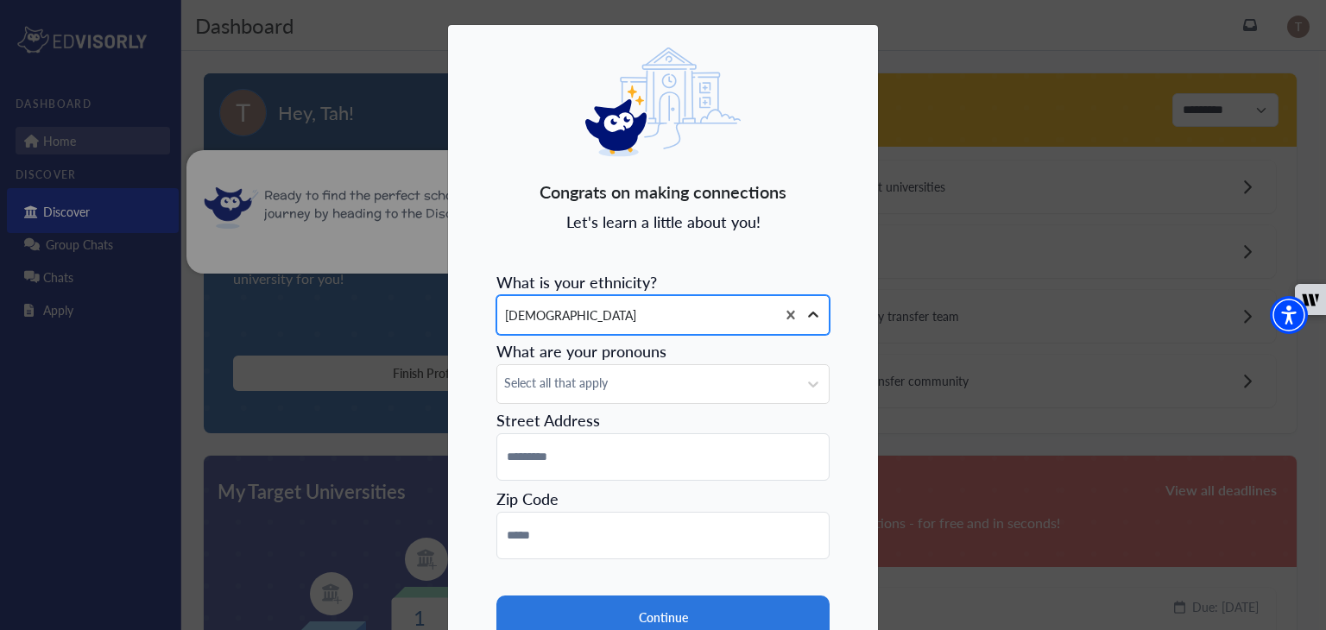
click at [812, 313] on icon at bounding box center [813, 315] width 10 height 6
click at [693, 385] on span "Select all that apply" at bounding box center [647, 383] width 287 height 18
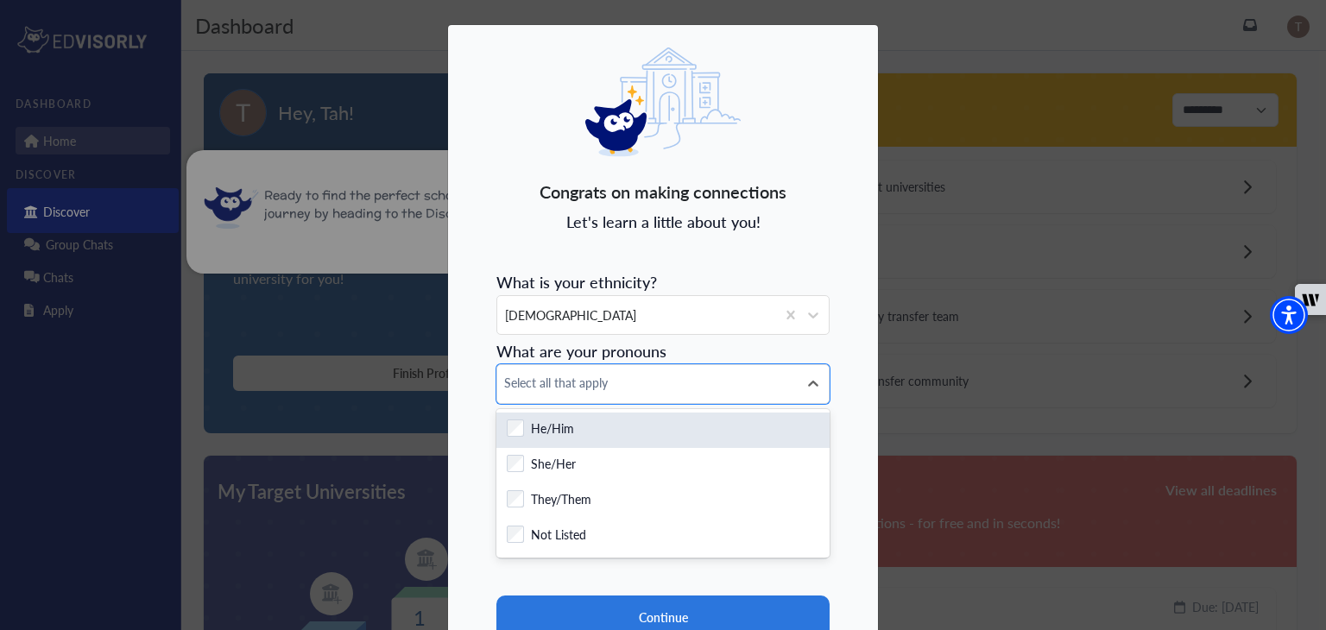
click at [659, 415] on div "Checkbox field He/Him" at bounding box center [663, 430] width 333 height 35
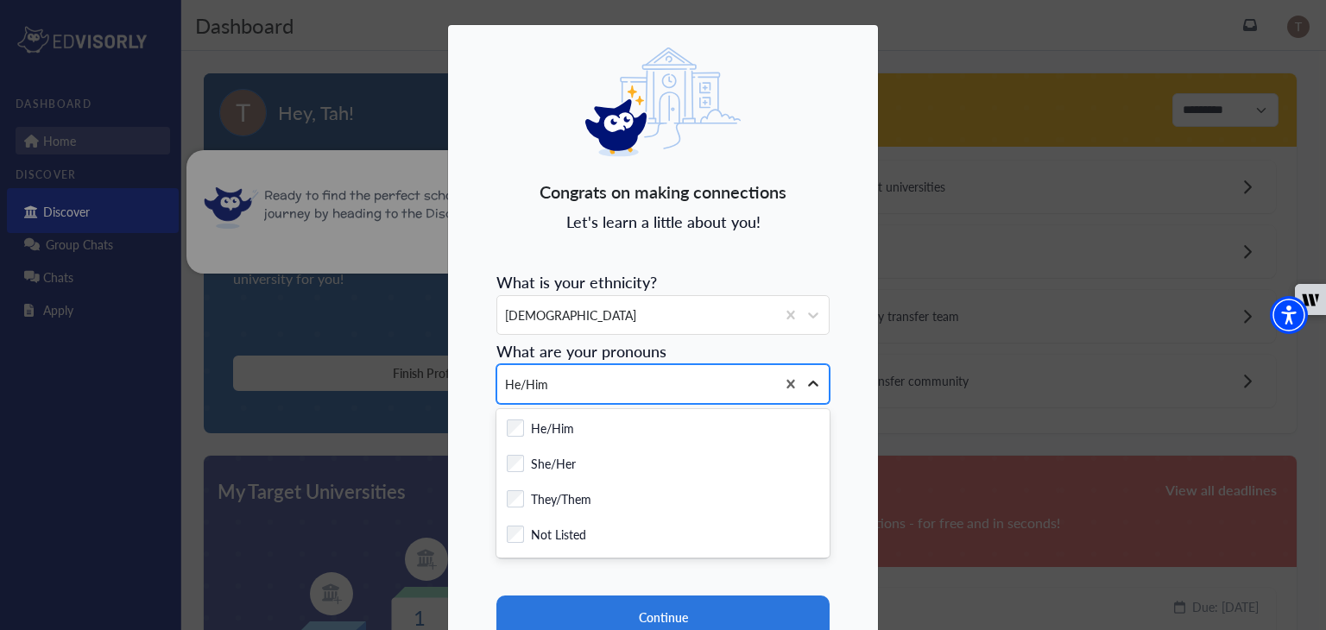
click at [812, 377] on icon at bounding box center [813, 384] width 17 height 17
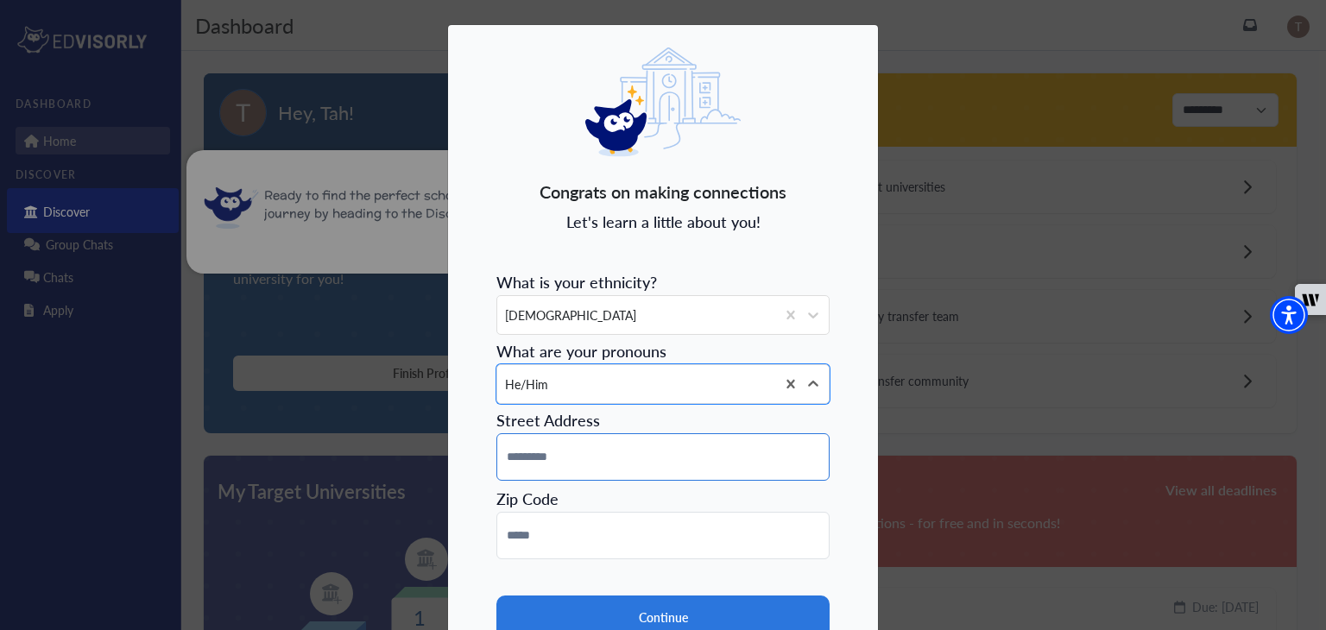
click at [707, 452] on input at bounding box center [663, 456] width 333 height 47
type input "**********"
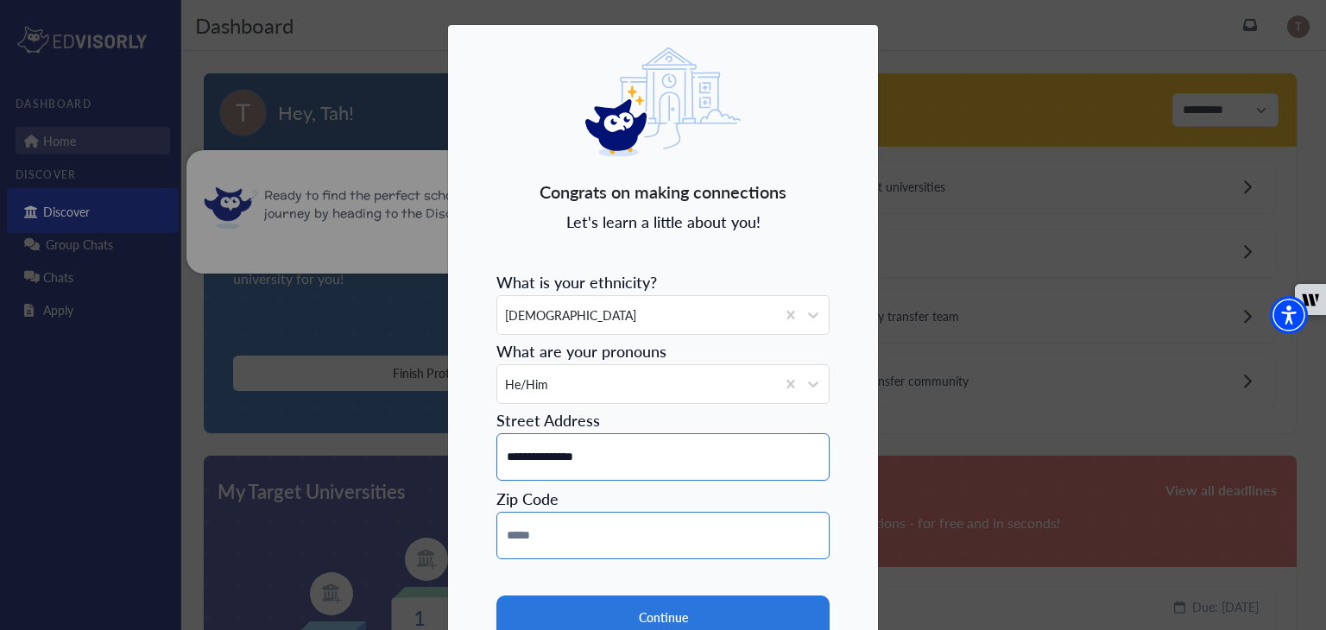
type input "*****"
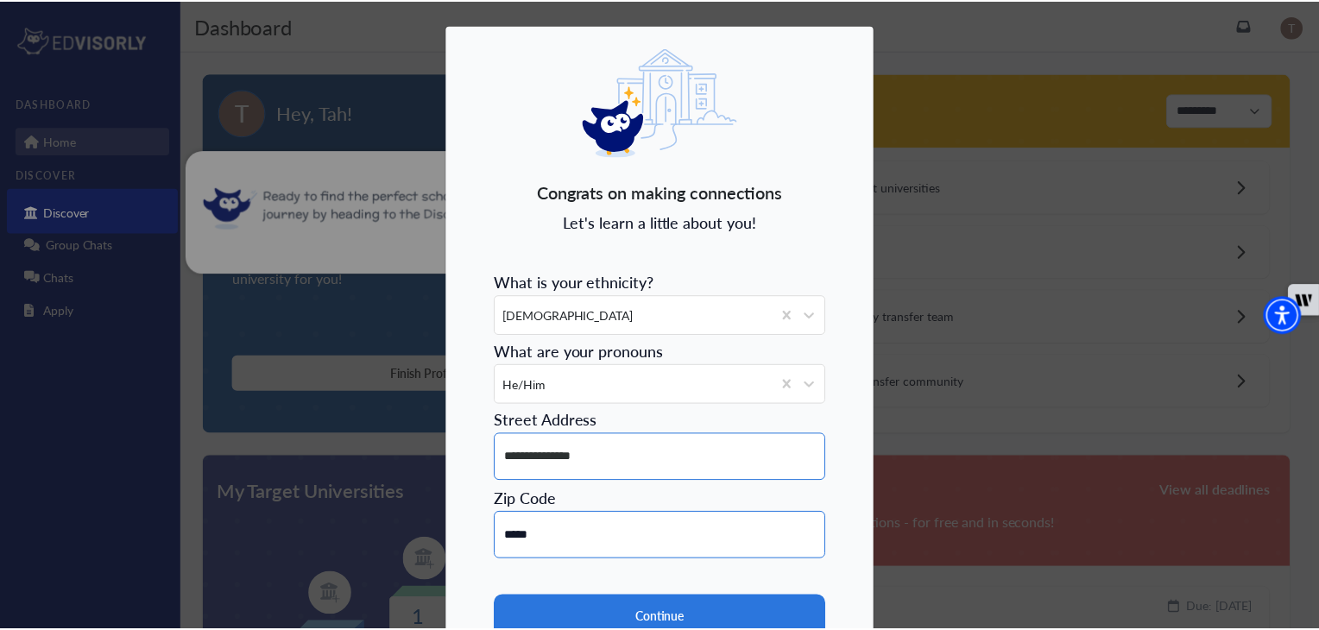
scroll to position [137, 0]
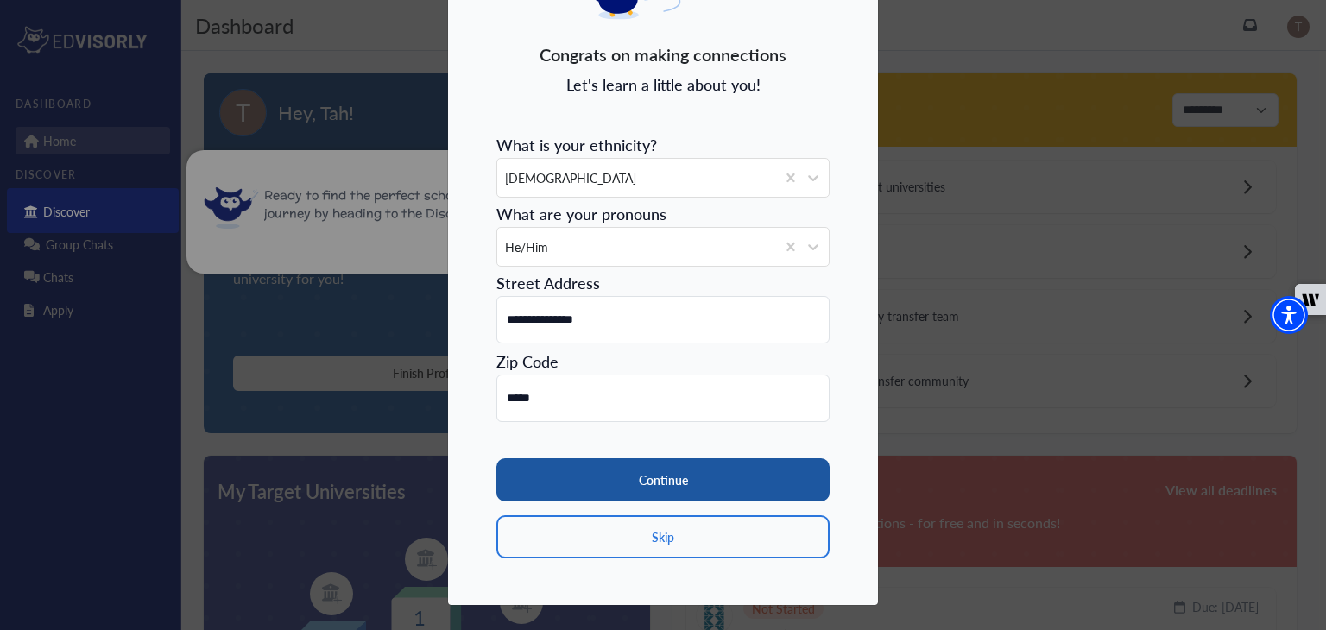
click at [693, 487] on button "Continue" at bounding box center [663, 480] width 333 height 43
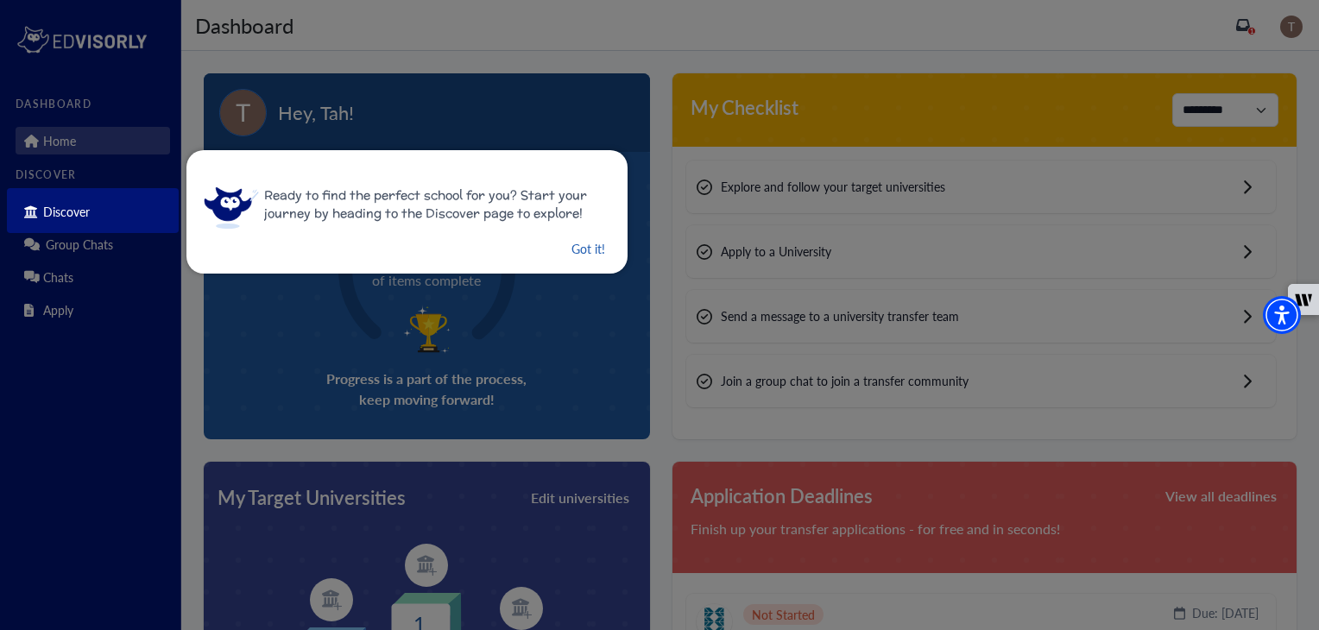
click at [587, 257] on button "Got it!" at bounding box center [588, 249] width 37 height 22
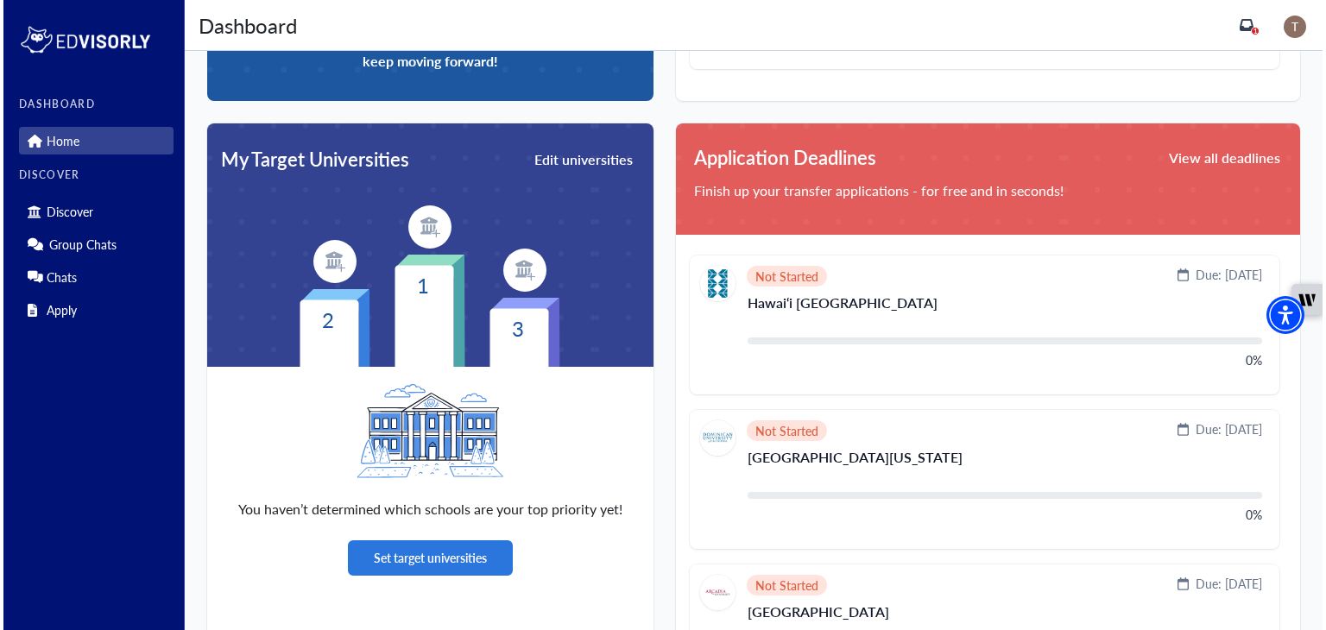
scroll to position [341, 0]
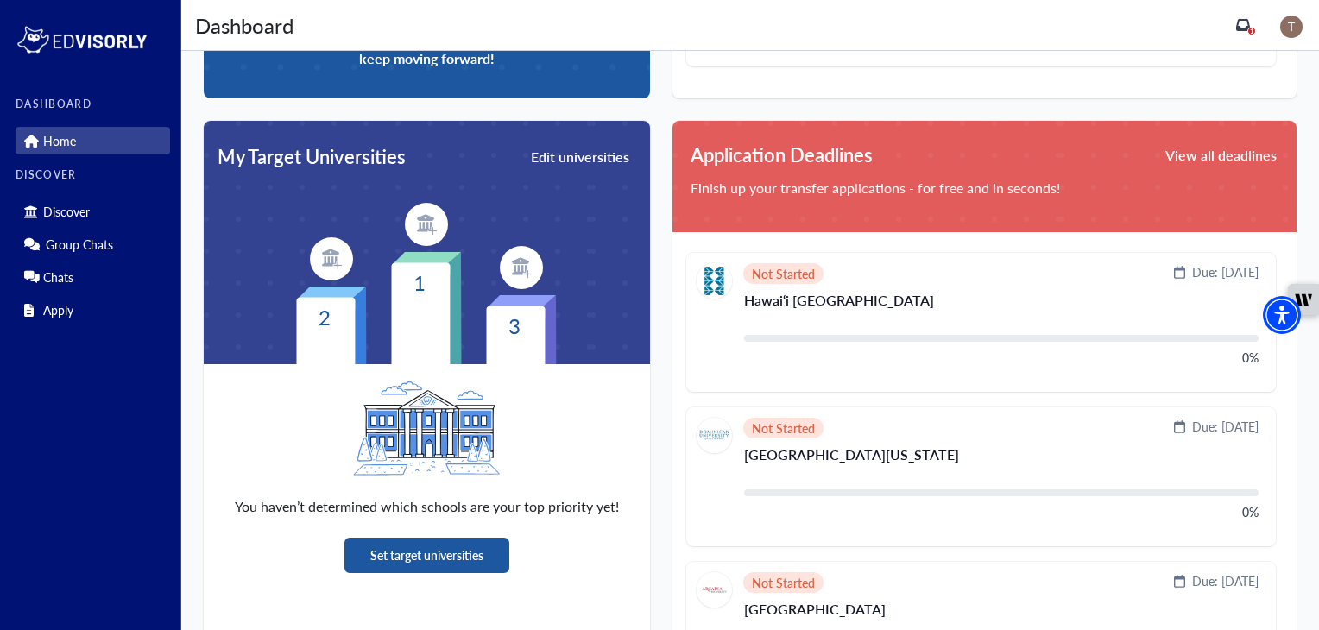
click at [434, 545] on button "Set target universities" at bounding box center [427, 555] width 165 height 35
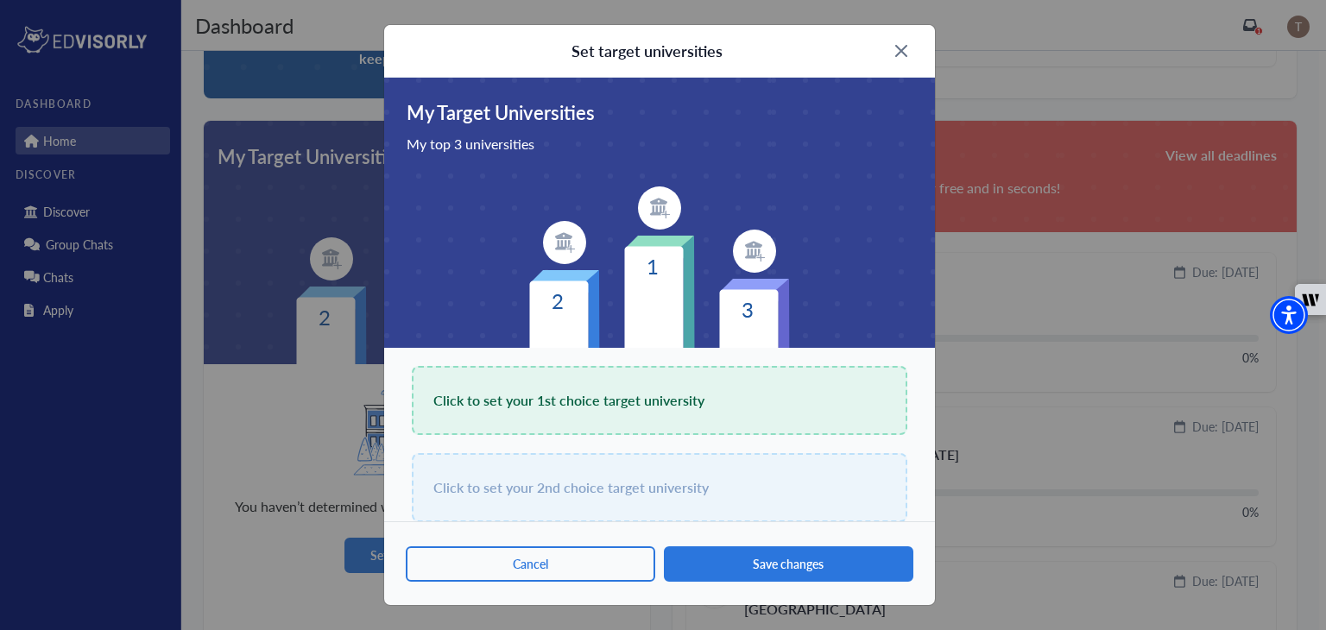
click at [584, 416] on div "Click to set your 1st choice target university" at bounding box center [660, 400] width 496 height 69
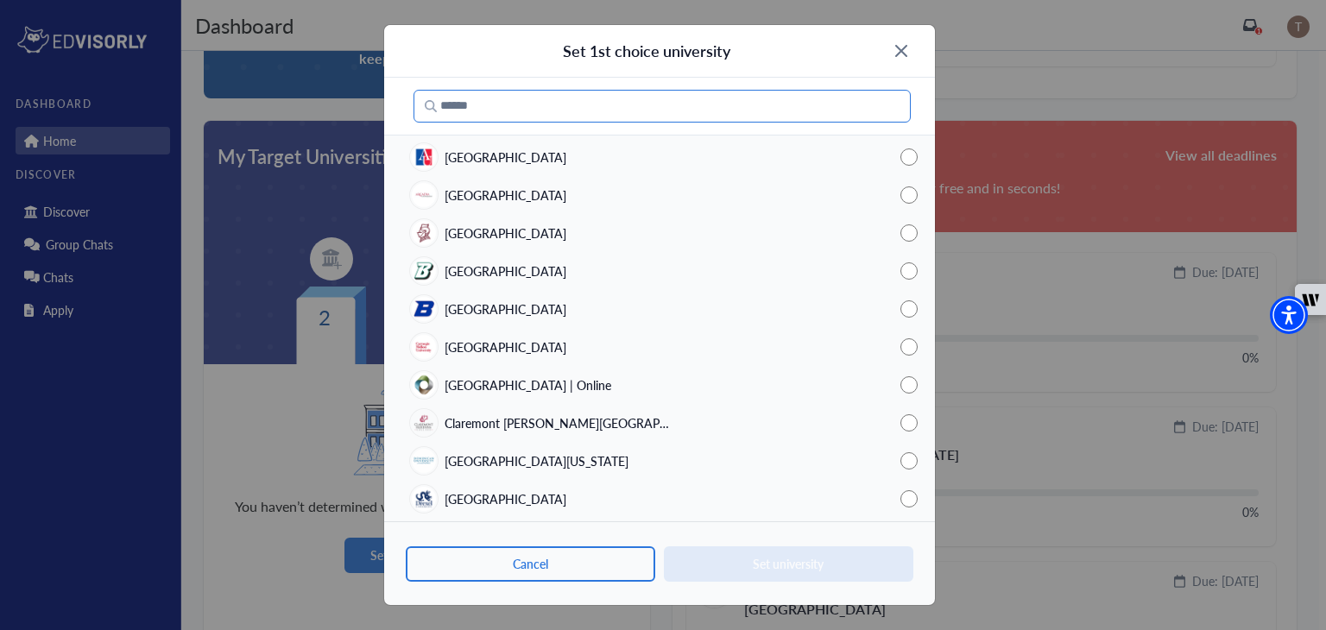
click at [588, 117] on input "Search" at bounding box center [662, 106] width 497 height 33
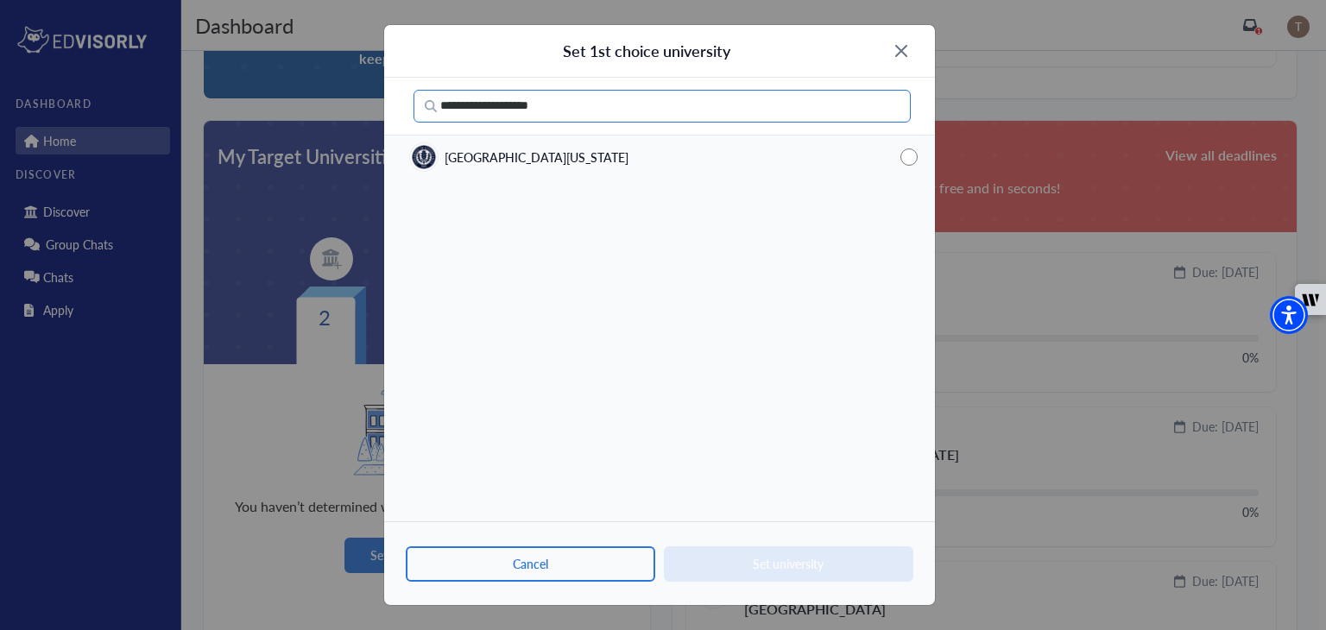
type input "**********"
click at [631, 150] on div "[GEOGRAPHIC_DATA][US_STATE]" at bounding box center [659, 157] width 551 height 38
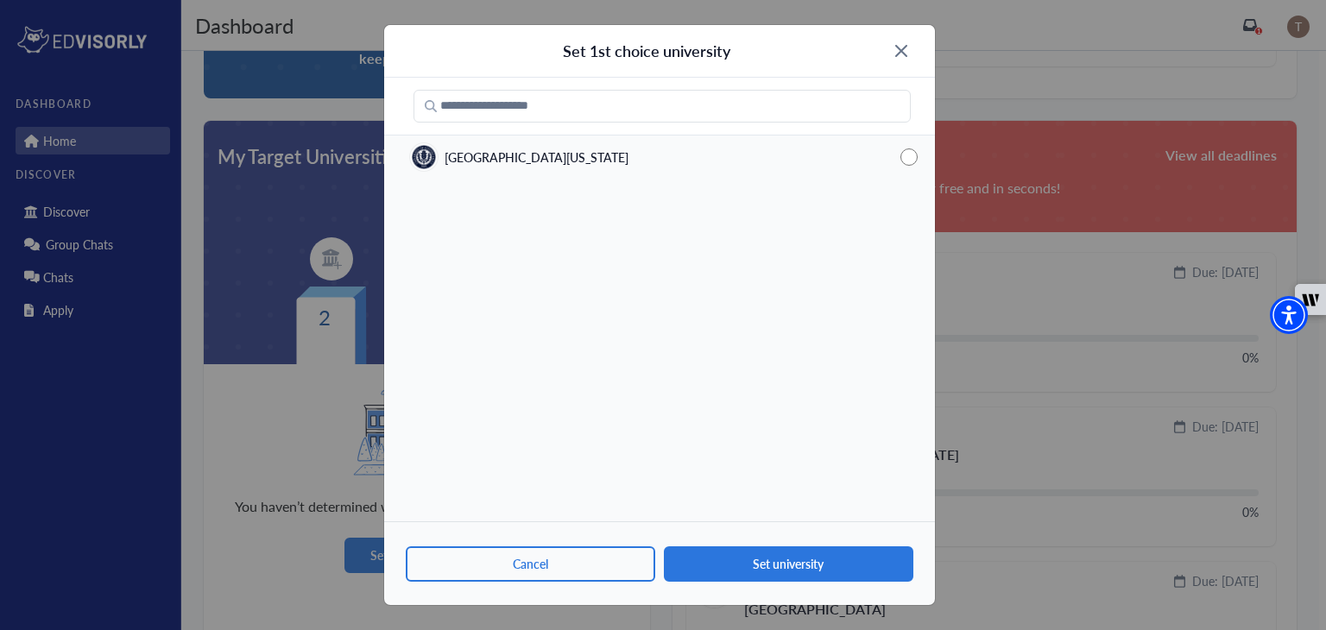
click at [798, 598] on div "Cancel Set university" at bounding box center [659, 564] width 551 height 84
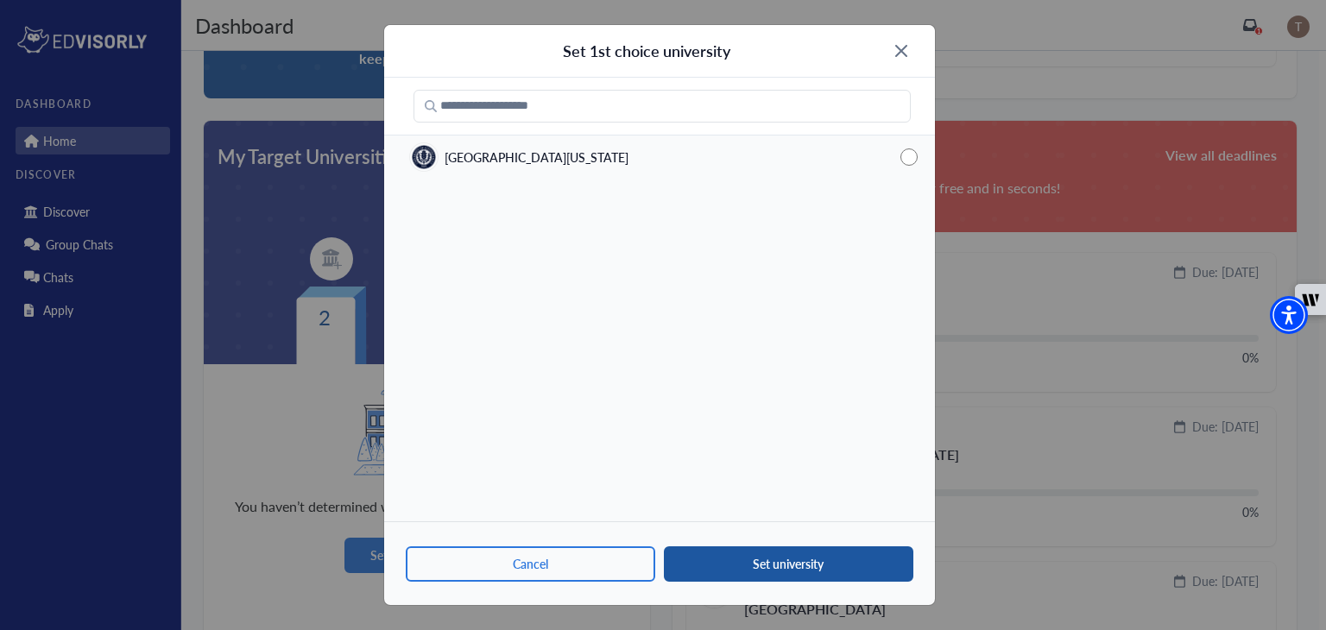
click at [811, 567] on button "Set university" at bounding box center [789, 564] width 250 height 35
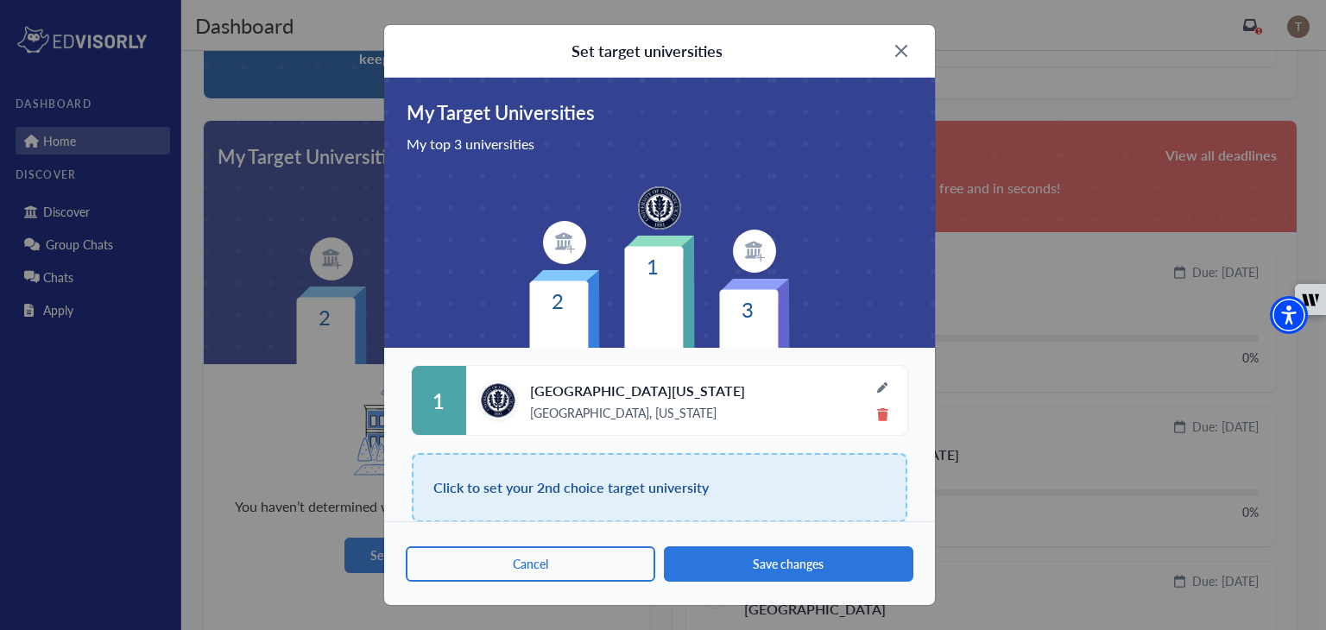
click at [667, 498] on span "Click to set your 2nd choice target university" at bounding box center [570, 488] width 275 height 24
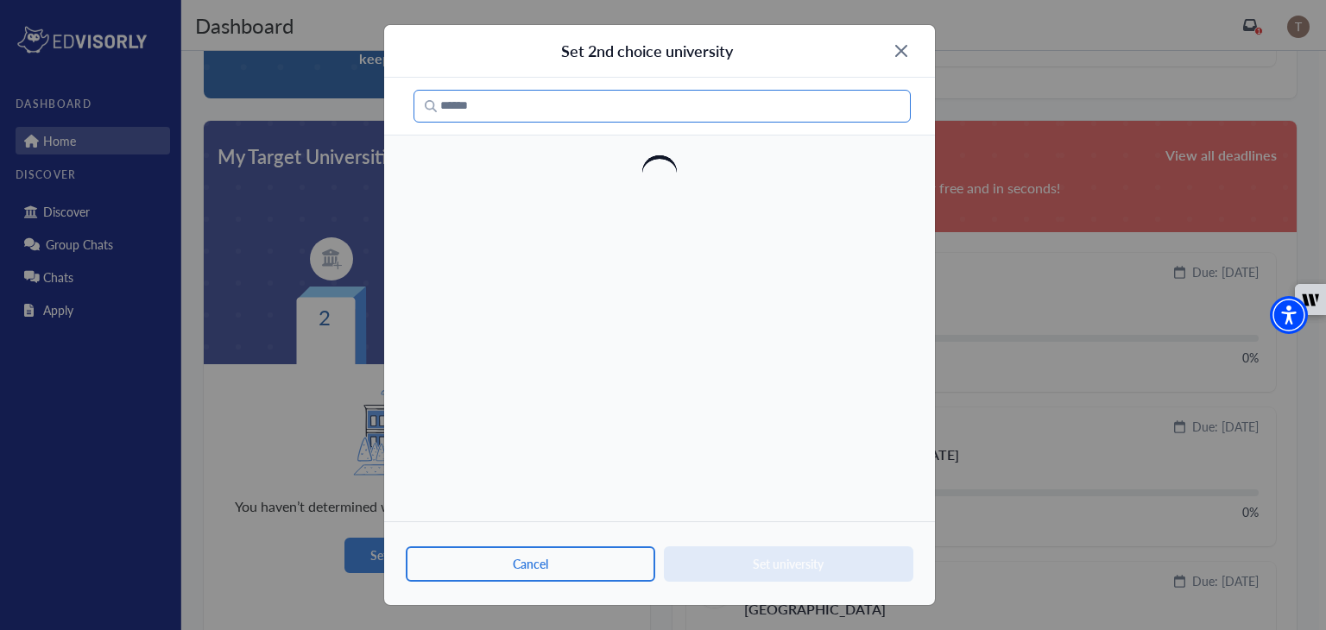
click at [576, 105] on input "Search" at bounding box center [662, 106] width 497 height 33
click at [552, 111] on input "****" at bounding box center [662, 106] width 497 height 33
click at [552, 111] on input "**********" at bounding box center [662, 106] width 497 height 33
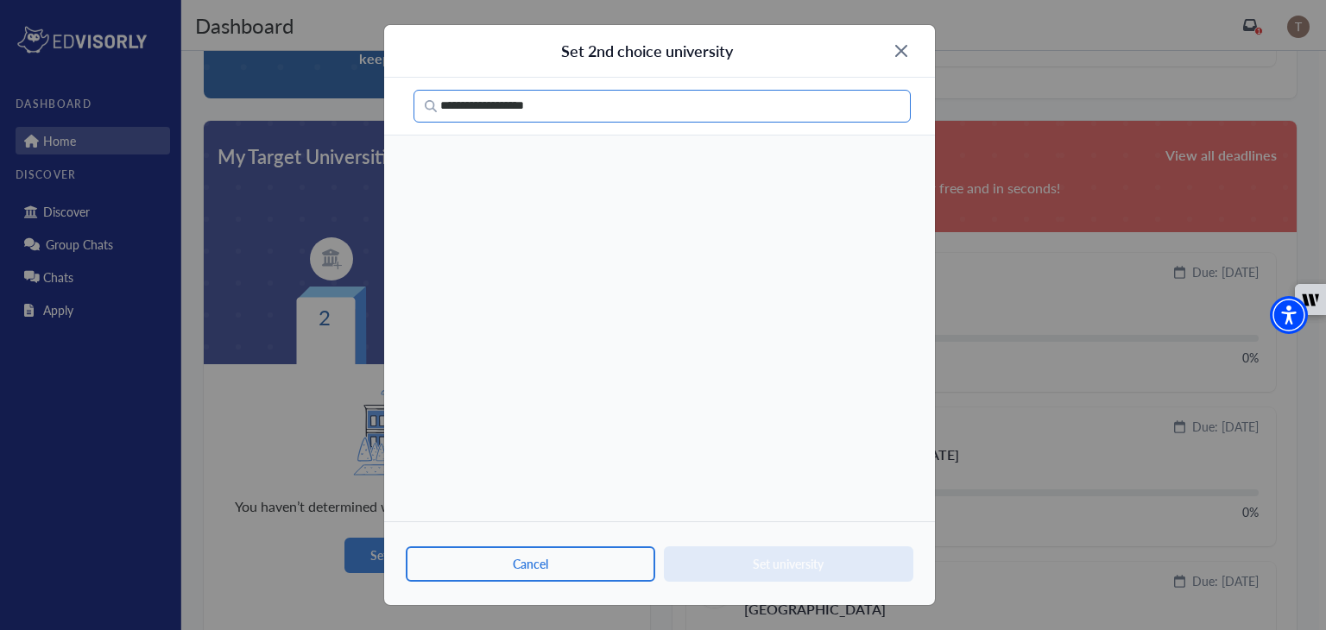
click at [552, 111] on input "**********" at bounding box center [662, 106] width 497 height 33
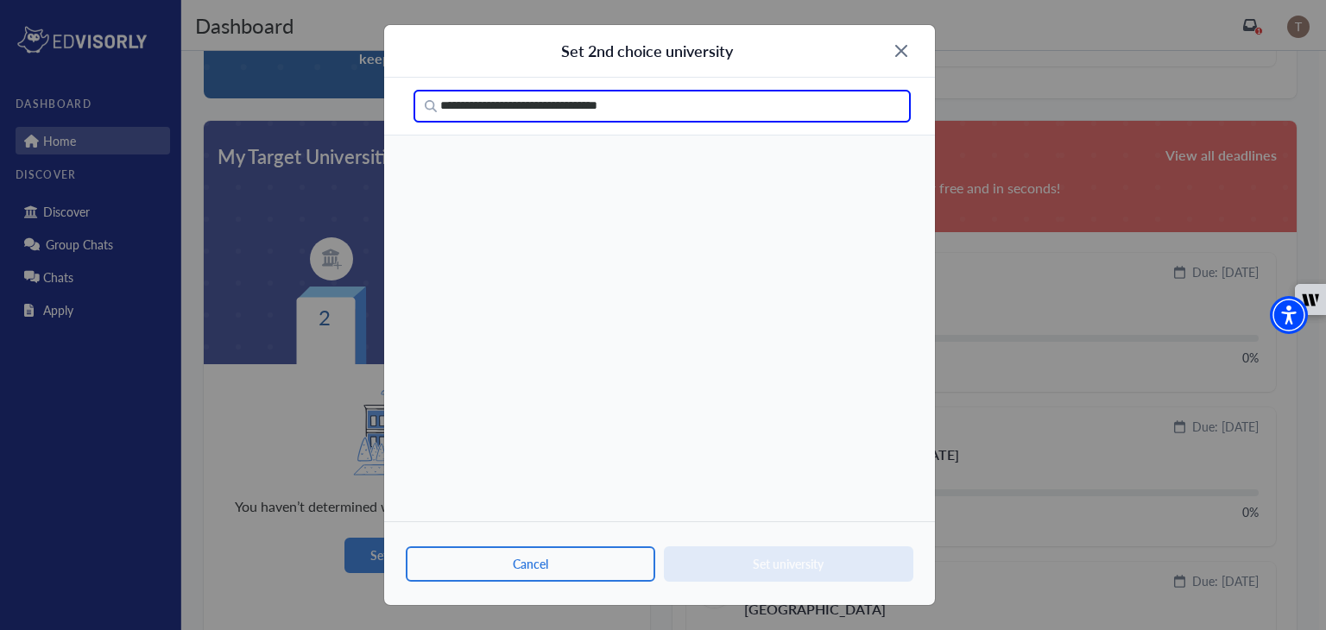
type input "**********"
click at [674, 117] on input "**********" at bounding box center [662, 106] width 497 height 33
type input "*"
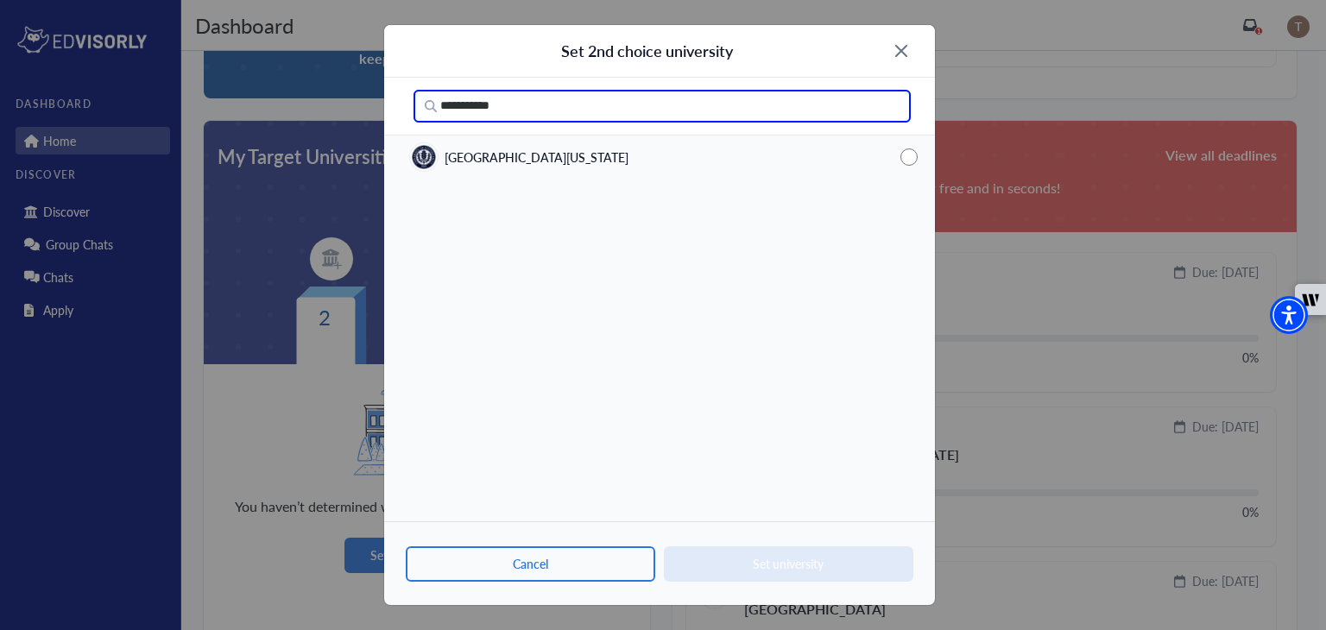
type input "**********"
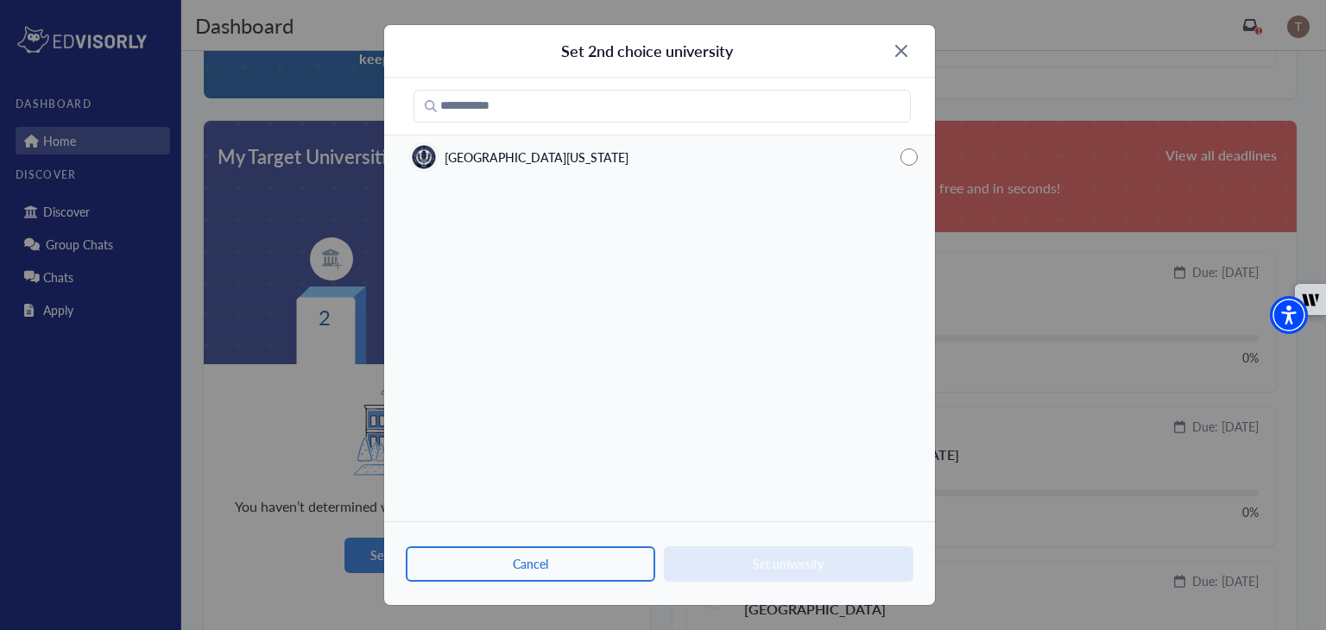
click at [905, 51] on img at bounding box center [901, 51] width 12 height 12
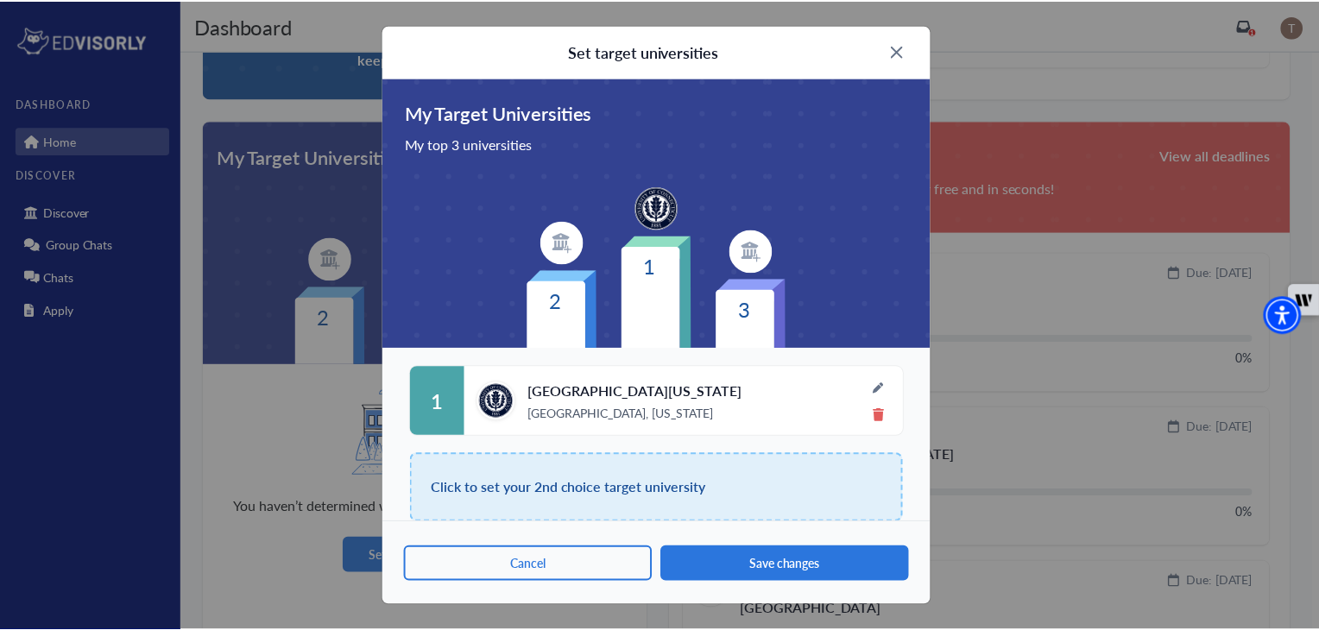
scroll to position [105, 0]
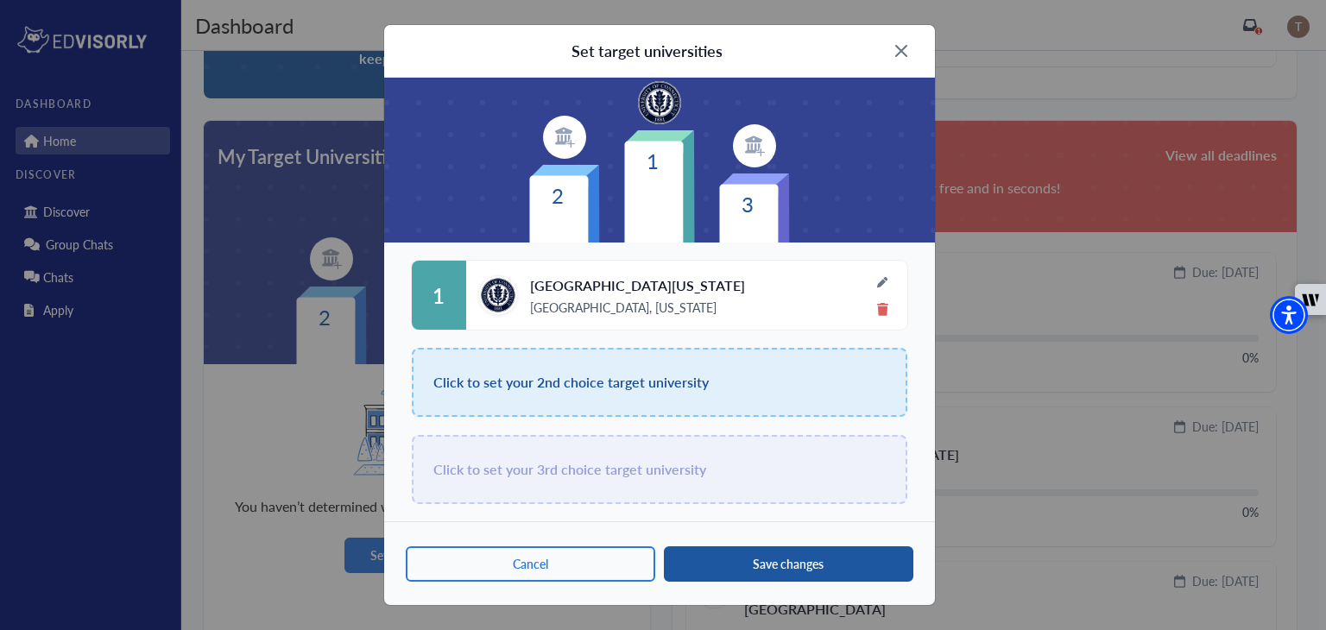
click at [800, 580] on button "Save changes" at bounding box center [789, 564] width 250 height 35
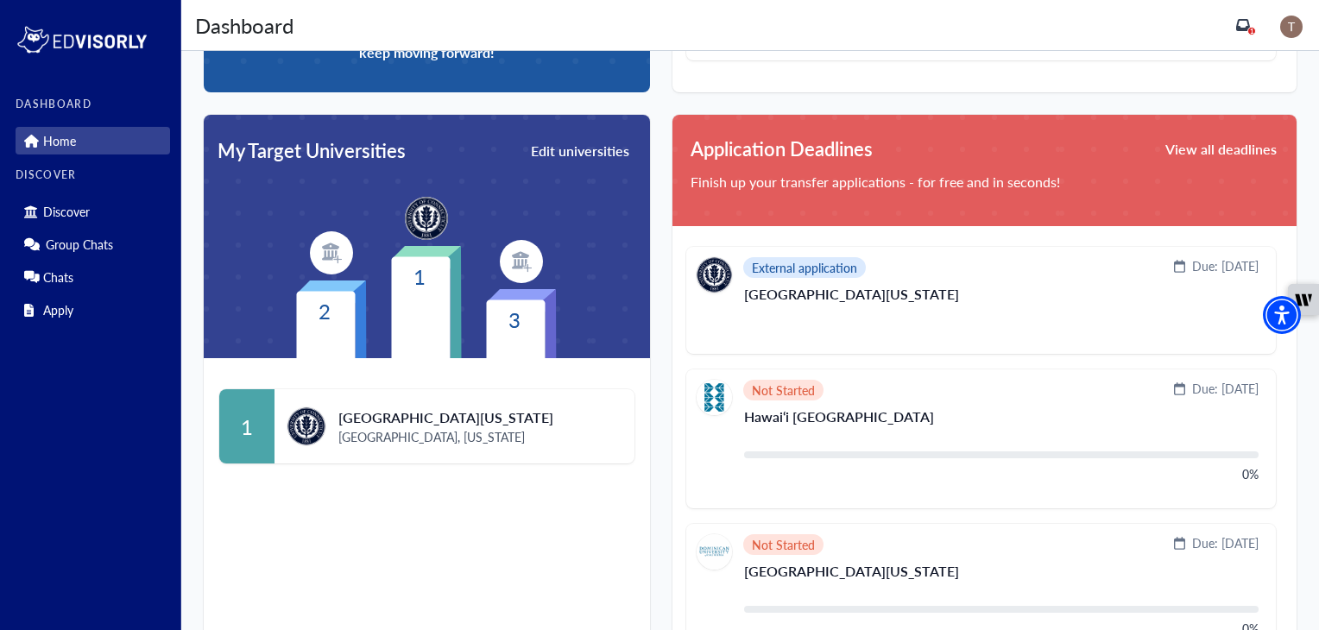
scroll to position [351, 0]
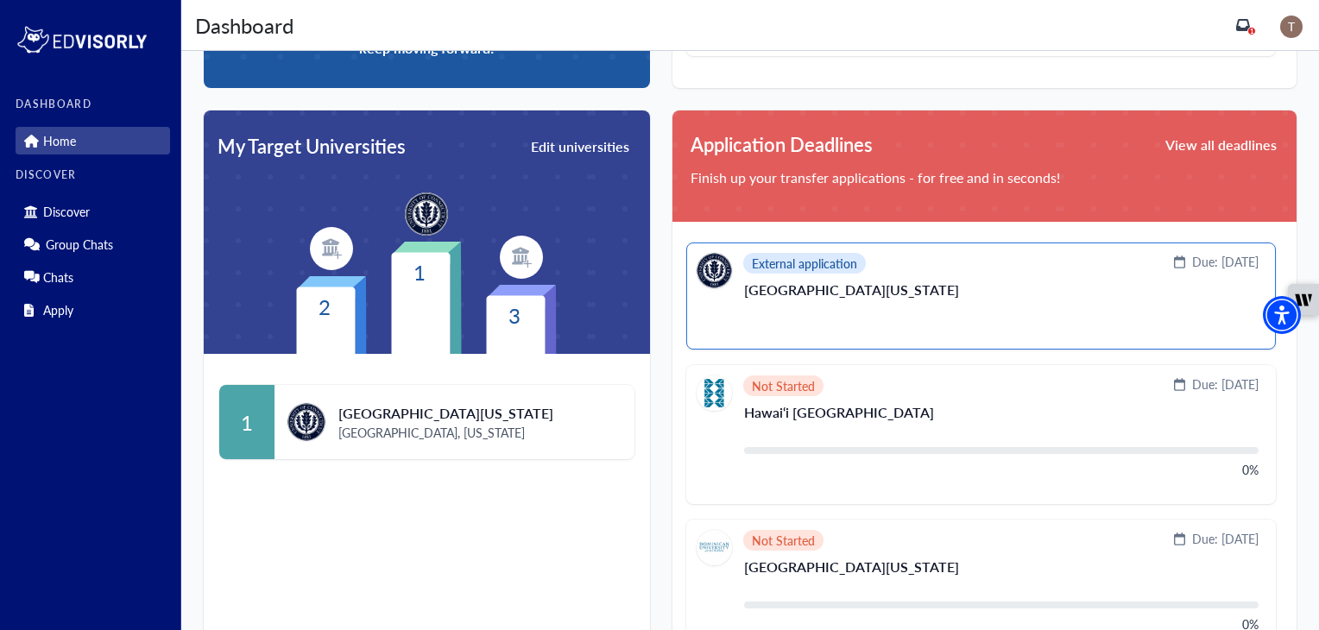
click at [943, 307] on p "[GEOGRAPHIC_DATA][US_STATE]" at bounding box center [1001, 297] width 515 height 28
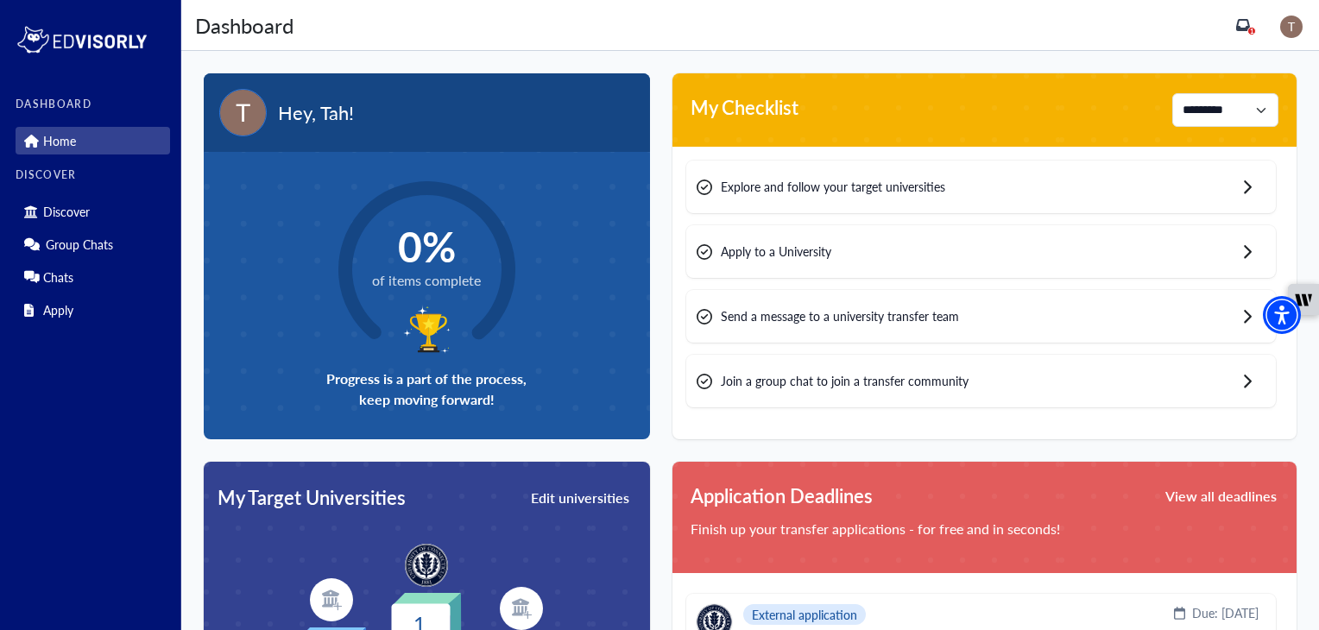
scroll to position [0, 0]
click at [1255, 27] on span "1" at bounding box center [1252, 31] width 4 height 9
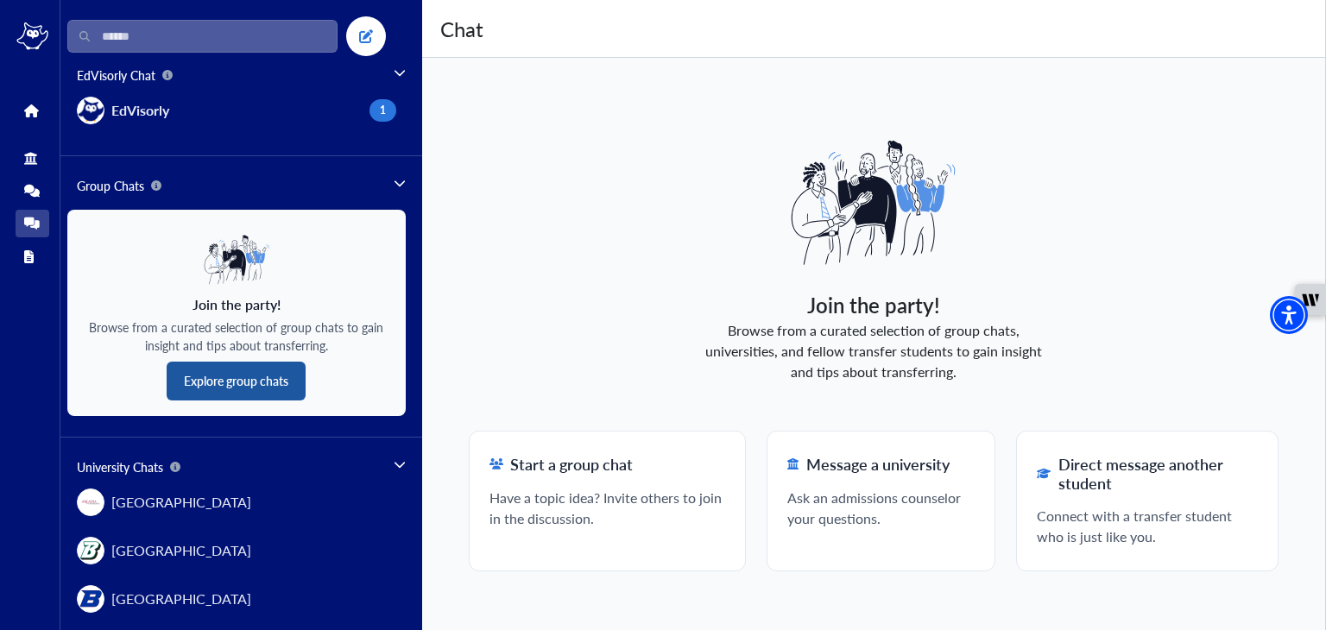
click at [269, 378] on button "Explore group chats" at bounding box center [236, 381] width 139 height 39
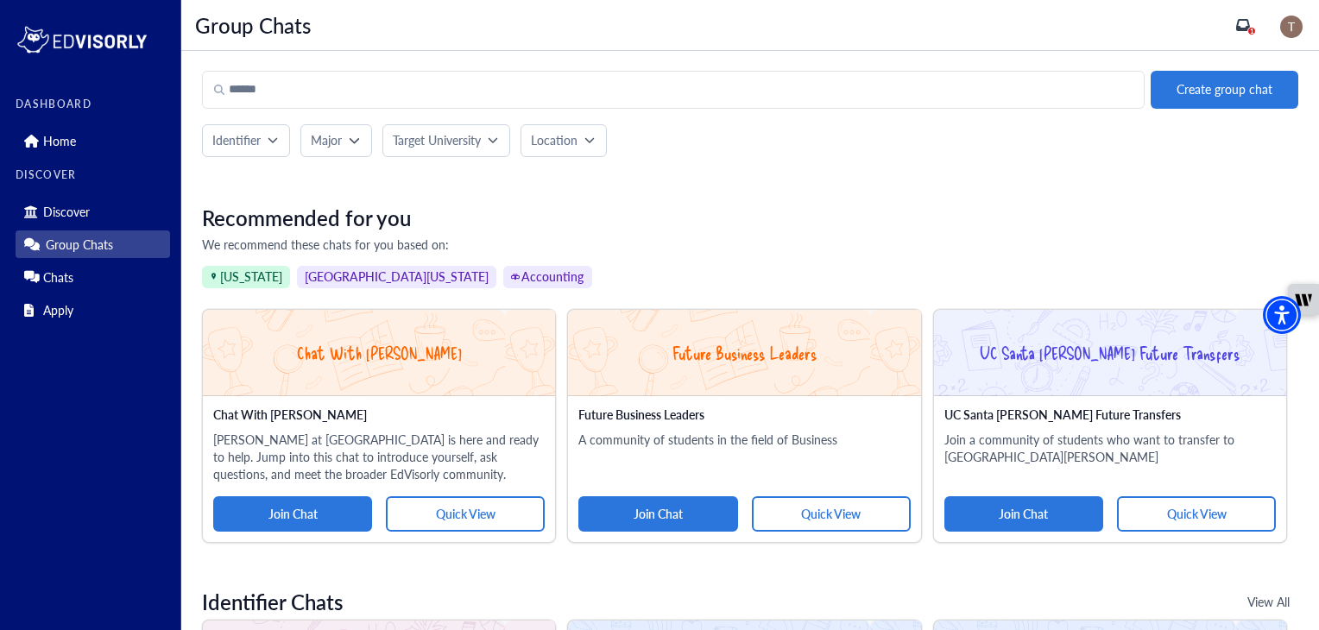
click at [746, 231] on div "Recommended for you We recommend these chats for you based on: [US_STATE] [GEOG…" at bounding box center [750, 247] width 1097 height 83
click at [401, 282] on span "[GEOGRAPHIC_DATA][US_STATE]" at bounding box center [396, 277] width 199 height 23
click at [295, 516] on button "Join Chat" at bounding box center [292, 514] width 159 height 35
click at [670, 86] on input "Search" at bounding box center [673, 90] width 943 height 38
click at [348, 93] on input "Search" at bounding box center [673, 90] width 943 height 38
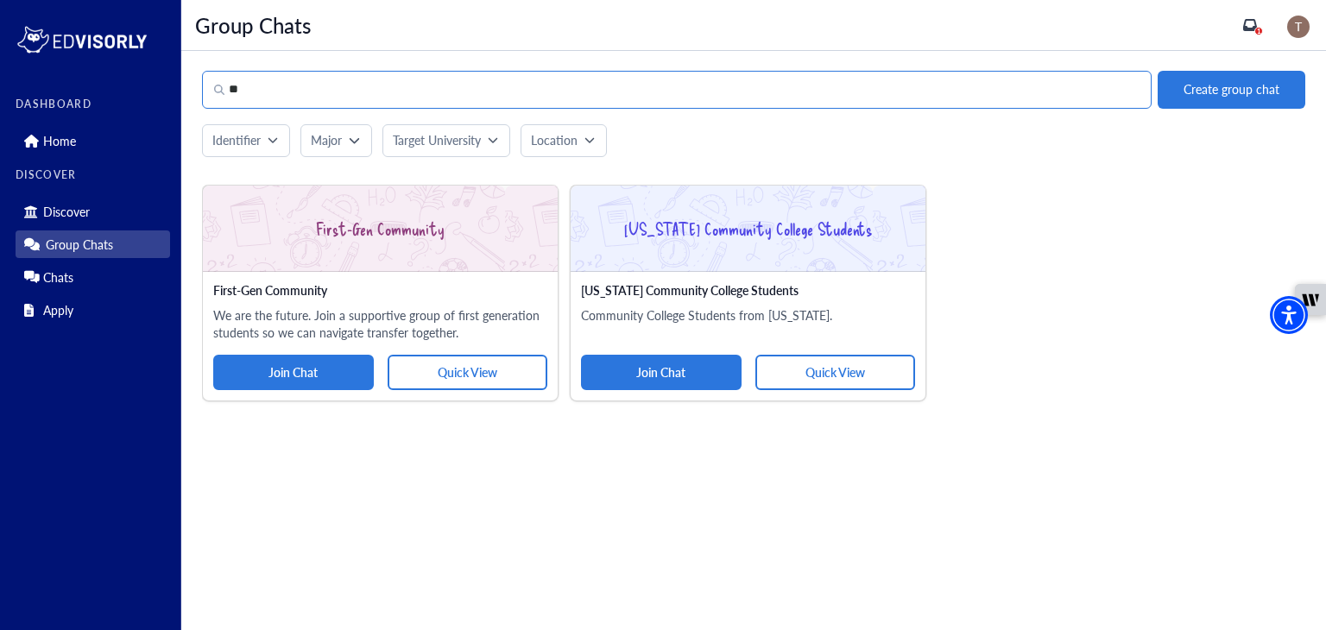
type input "*"
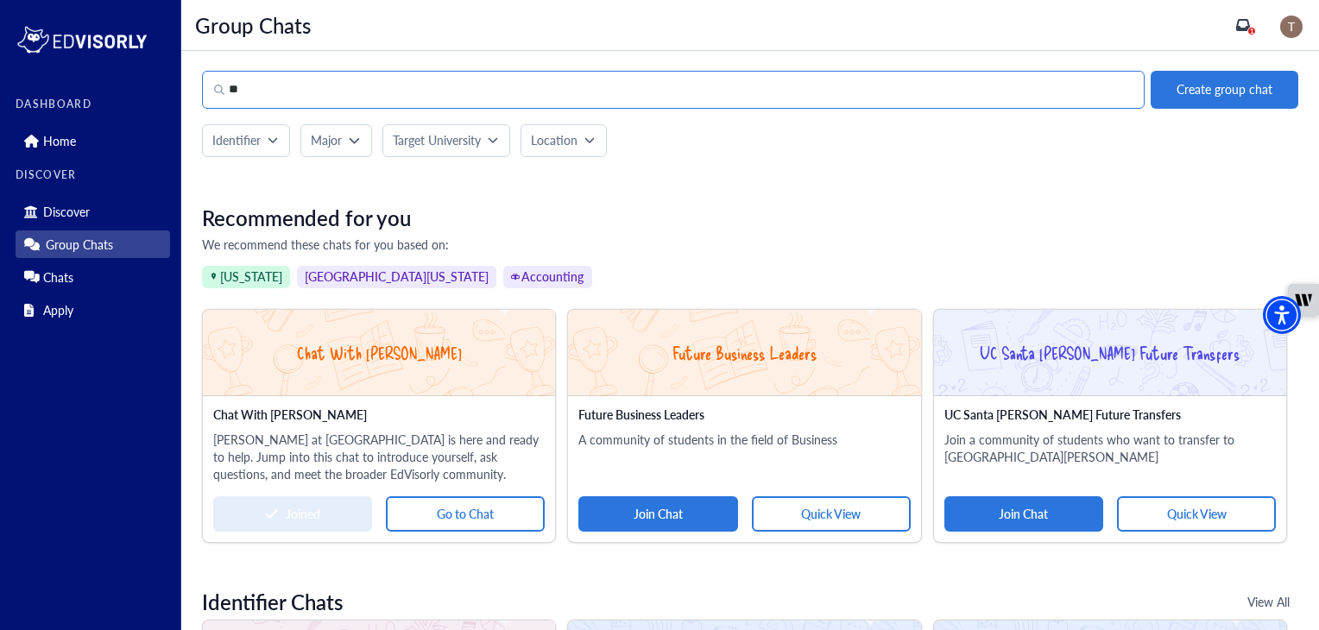
type input "*"
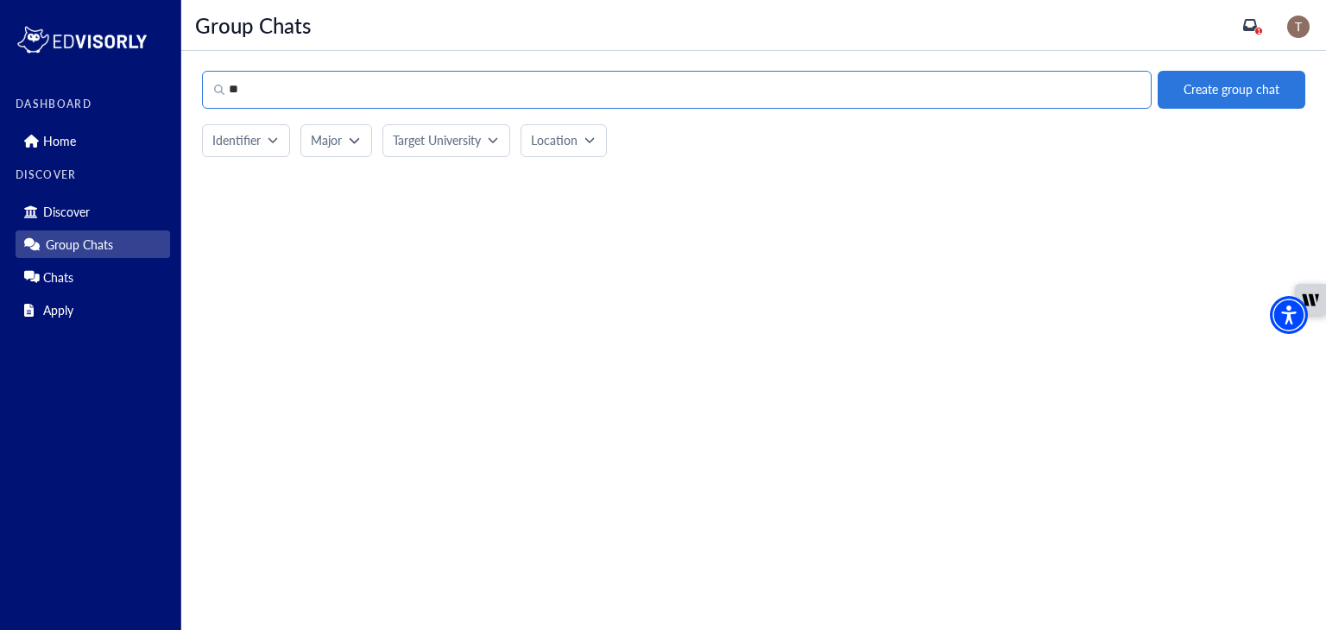
type input "*"
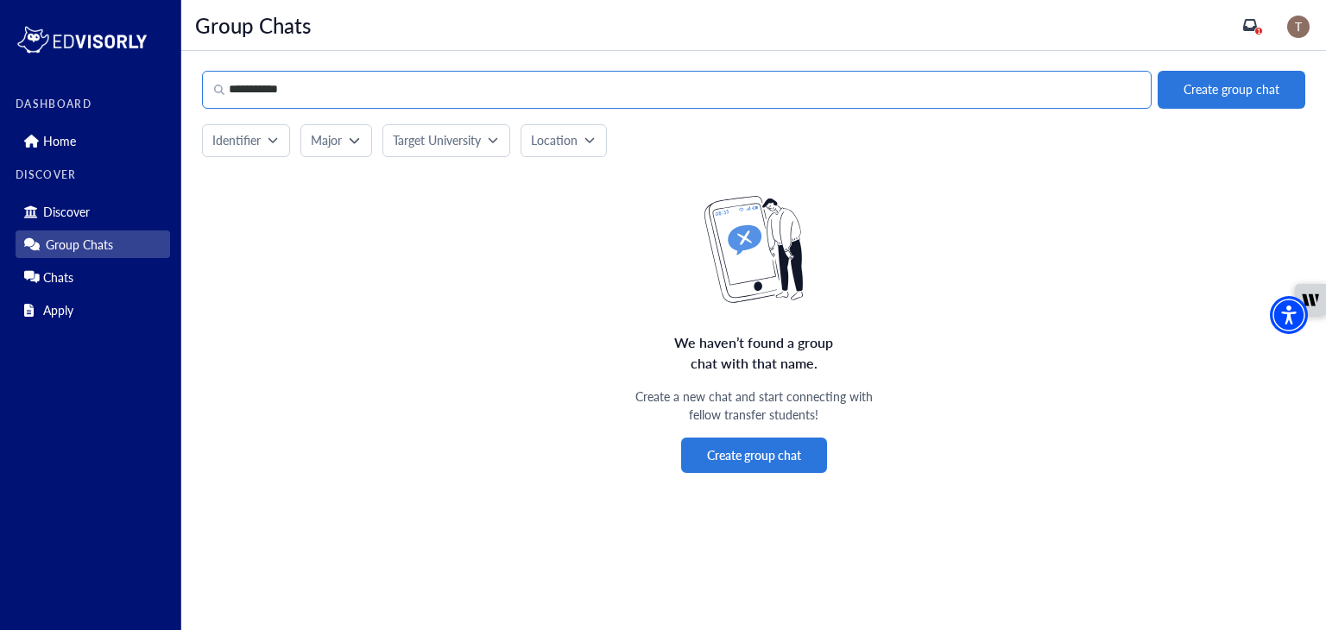
type input "**********"
